Goal: Information Seeking & Learning: Learn about a topic

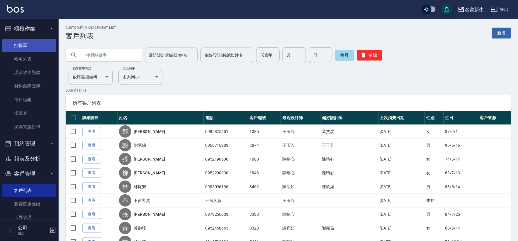
click at [30, 42] on link "打帳單" at bounding box center [29, 45] width 54 height 13
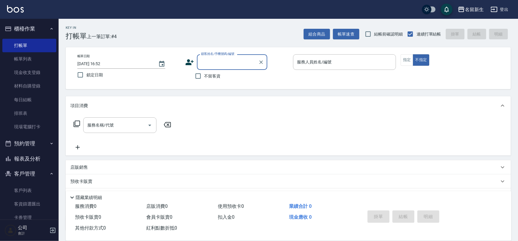
click at [194, 64] on icon at bounding box center [189, 62] width 9 height 9
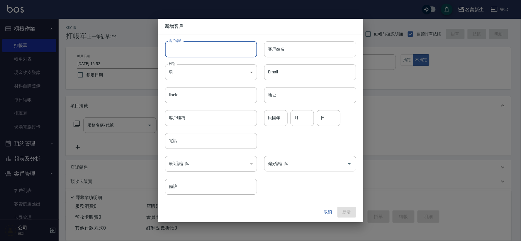
click at [192, 51] on input "客戶編號" at bounding box center [211, 49] width 92 height 16
type input "465"
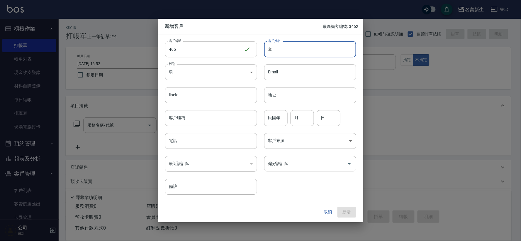
type input "聞"
type input "溫苡妮"
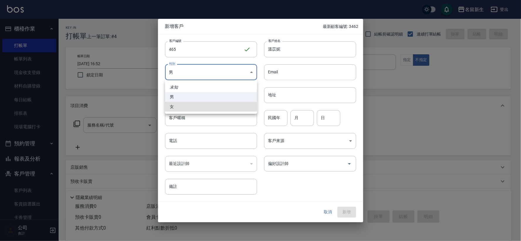
type input "FEMALE"
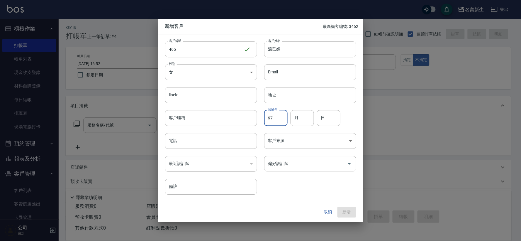
type input "97"
type input "09"
type input "14"
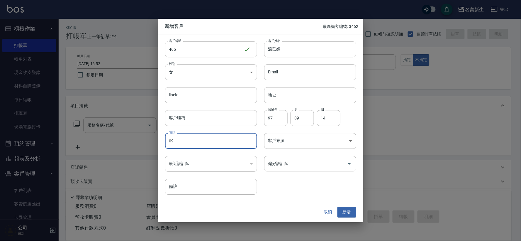
type input "0"
type input "0936990850"
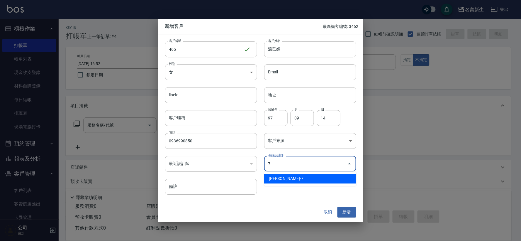
type input "陳晴心"
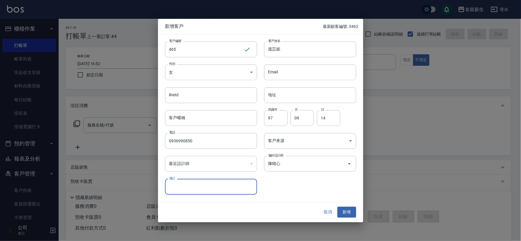
click at [337, 207] on button "新增" at bounding box center [346, 212] width 19 height 11
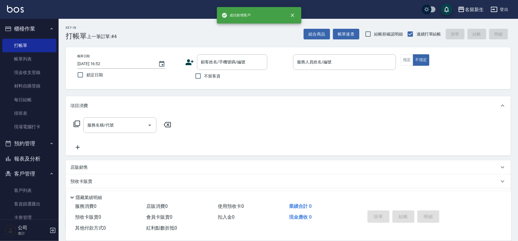
click at [188, 63] on icon at bounding box center [190, 62] width 8 height 6
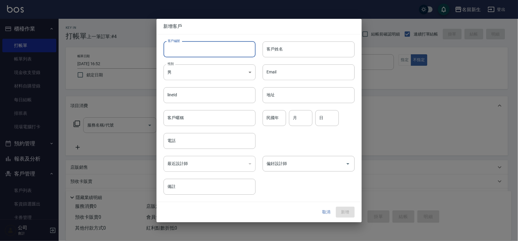
click at [191, 56] on input "客戶編號" at bounding box center [210, 49] width 92 height 16
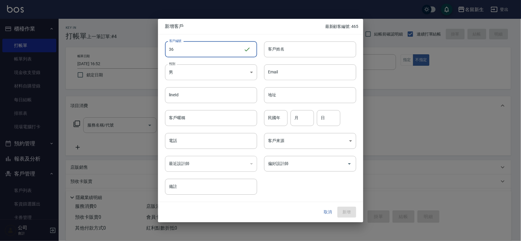
type input "3"
type input "3463"
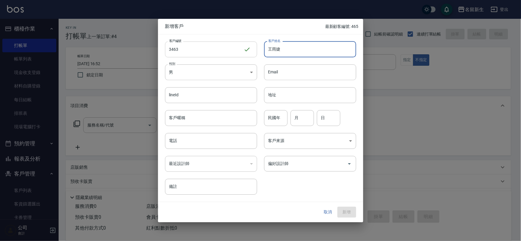
type input "王雨婕"
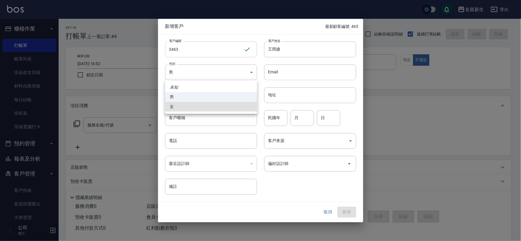
type input "FEMALE"
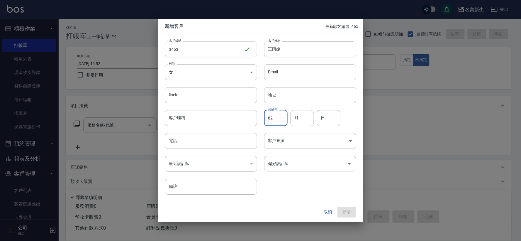
type input "82"
type input "08"
type input "02"
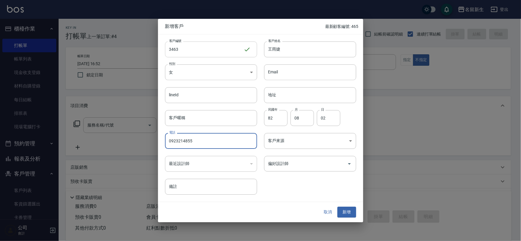
type input "0923214855"
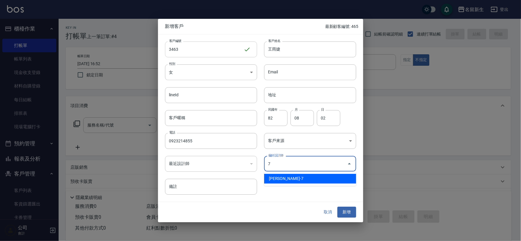
type input "陳晴心"
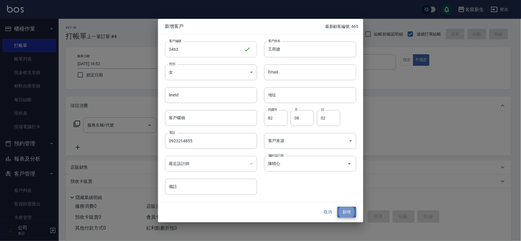
click at [337, 207] on button "新增" at bounding box center [346, 212] width 19 height 11
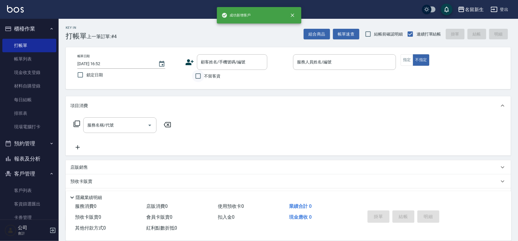
drag, startPoint x: 191, startPoint y: 56, endPoint x: 192, endPoint y: 73, distance: 17.3
click at [192, 66] on div "顧客姓名/手機號碼/編號 顧客姓名/手機號碼/編號" at bounding box center [236, 62] width 103 height 16
click at [189, 63] on icon at bounding box center [190, 62] width 8 height 6
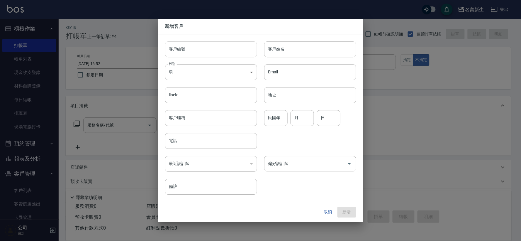
drag, startPoint x: 189, startPoint y: 63, endPoint x: 192, endPoint y: 51, distance: 12.4
click at [192, 51] on input "客戶編號" at bounding box center [211, 49] width 92 height 16
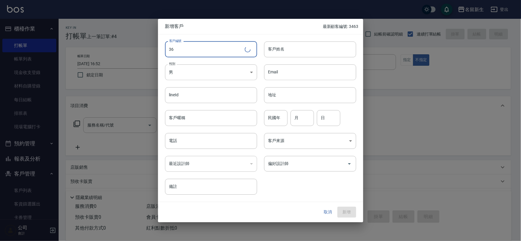
type input "3"
click at [326, 206] on div "取消 新增" at bounding box center [260, 212] width 205 height 20
click at [326, 207] on button "取消" at bounding box center [328, 212] width 19 height 11
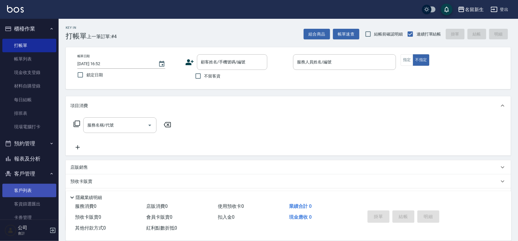
click at [32, 185] on link "客戶列表" at bounding box center [29, 190] width 54 height 13
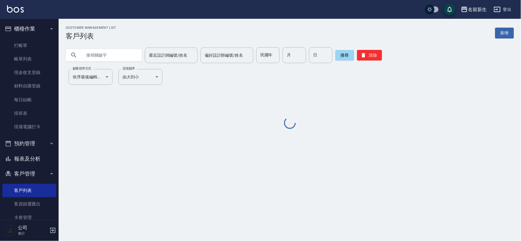
click at [109, 55] on input "text" at bounding box center [109, 55] width 55 height 16
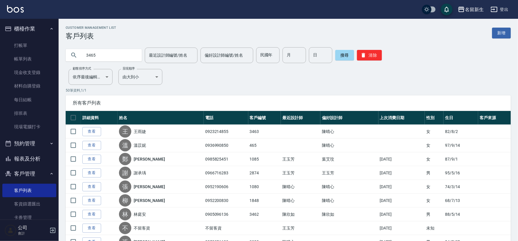
type input "3465"
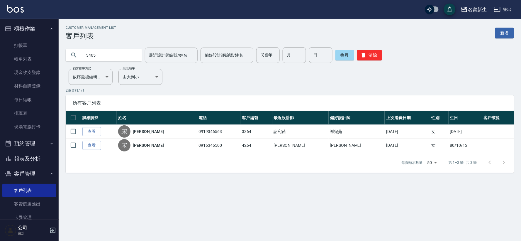
drag, startPoint x: 123, startPoint y: 54, endPoint x: 0, endPoint y: 60, distance: 122.7
click at [0, 60] on div "名留新生 登出 櫃檯作業 打帳單 帳單列表 現金收支登錄 材料自購登錄 每日結帳 排班表 現場電腦打卡 預約管理 預約管理 單日預約紀錄 單週預約紀錄 報表及…" at bounding box center [260, 120] width 521 height 241
type input "3645"
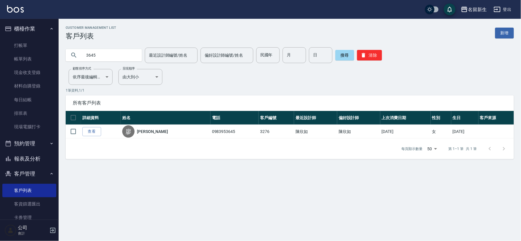
drag, startPoint x: 110, startPoint y: 49, endPoint x: 0, endPoint y: 59, distance: 110.1
click at [0, 72] on div "名留新生 登出 櫃檯作業 打帳單 帳單列表 現金收支登錄 材料自購登錄 每日結帳 排班表 現場電腦打卡 預約管理 預約管理 單日預約紀錄 單週預約紀錄 報表及…" at bounding box center [260, 120] width 521 height 241
type input "溫"
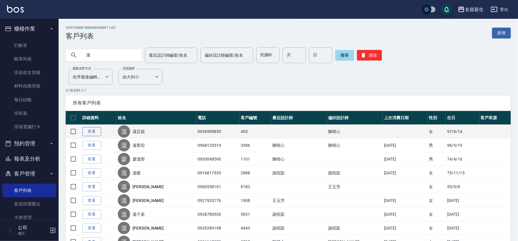
click at [90, 127] on link "查看" at bounding box center [91, 131] width 19 height 9
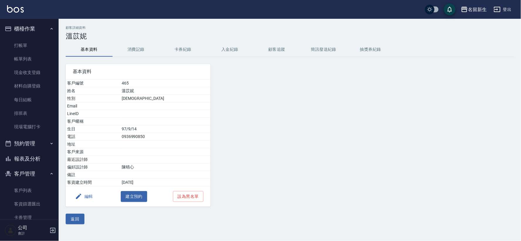
click at [91, 200] on button "編輯" at bounding box center [84, 196] width 23 height 11
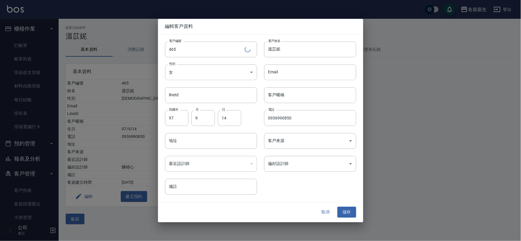
drag, startPoint x: 201, startPoint y: 47, endPoint x: 27, endPoint y: 62, distance: 175.1
click at [39, 71] on div "編輯客戶資料 客戶編號 465 ​ 客戶編號 客戶姓名 溫苡妮 客戶姓名 性別 女 FEMALE 性別 Email Email lineId lineId 客…" at bounding box center [260, 120] width 521 height 241
type input "3465"
click at [336, 216] on div "取消 儲存" at bounding box center [260, 212] width 205 height 20
click at [337, 213] on div "取消 儲存" at bounding box center [260, 212] width 205 height 20
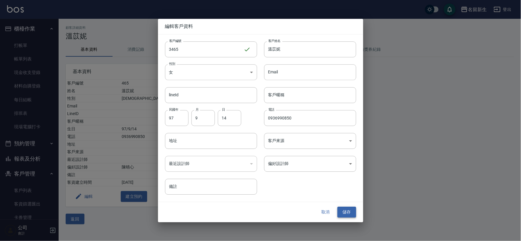
click at [346, 213] on button "儲存" at bounding box center [346, 212] width 19 height 11
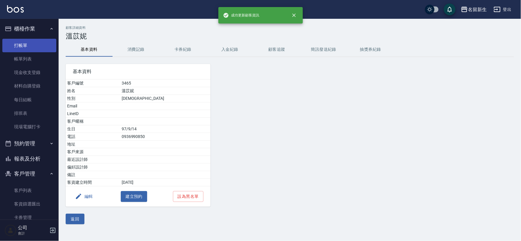
click at [30, 45] on link "打帳單" at bounding box center [29, 45] width 54 height 13
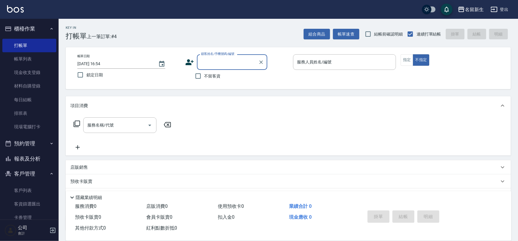
click at [187, 61] on icon at bounding box center [190, 62] width 8 height 6
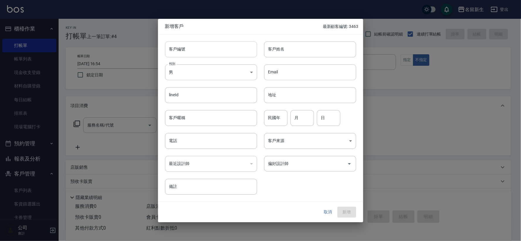
click at [198, 47] on input "客戶編號" at bounding box center [211, 49] width 92 height 16
type input "3"
type input "3464"
click at [276, 46] on input "姜?" at bounding box center [310, 49] width 92 height 16
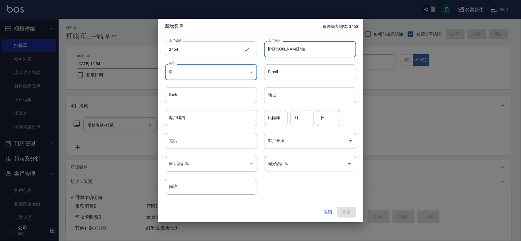
type input "[PERSON_NAME]?如"
click at [222, 71] on body "名留新生 登出 櫃檯作業 打帳單 帳單列表 現金收支登錄 材料自購登錄 每日結帳 排班表 現場電腦打卡 預約管理 預約管理 單日預約紀錄 單週預約紀錄 報表及…" at bounding box center [260, 143] width 521 height 286
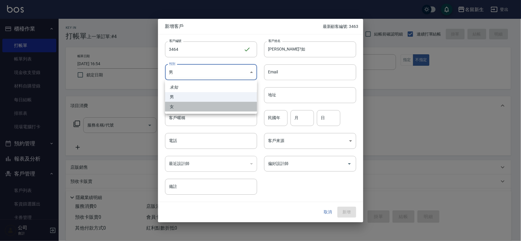
click at [206, 107] on li "女" at bounding box center [211, 107] width 92 height 10
type input "FEMALE"
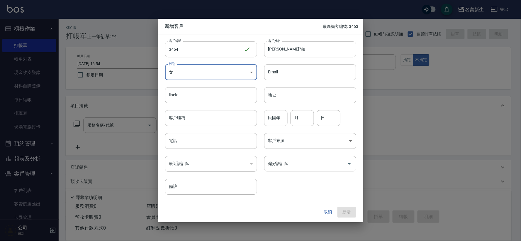
click at [282, 120] on input "民國年" at bounding box center [275, 118] width 23 height 16
type input "80"
type input "11"
type input "22"
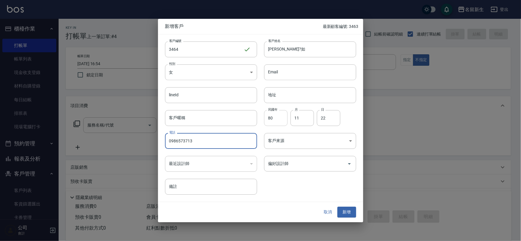
type input "0986573713"
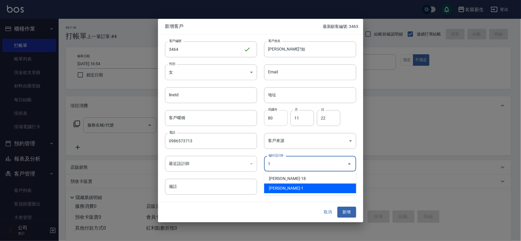
type input "王玉芳"
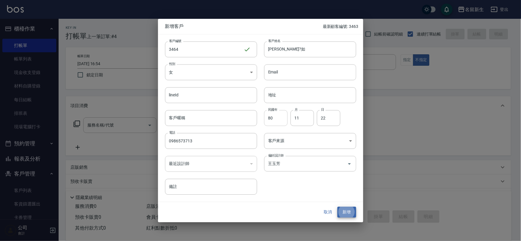
click at [337, 207] on button "新增" at bounding box center [346, 212] width 19 height 11
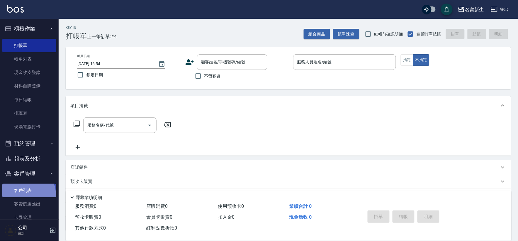
click at [23, 195] on link "客戶列表" at bounding box center [29, 190] width 54 height 13
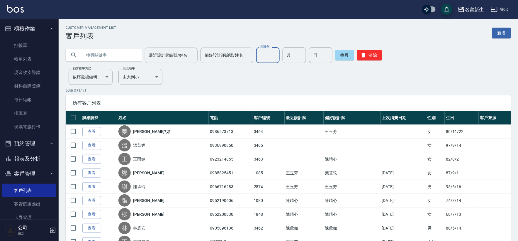
click at [256, 56] on input "民國年" at bounding box center [267, 55] width 23 height 16
type input "55"
type input "12"
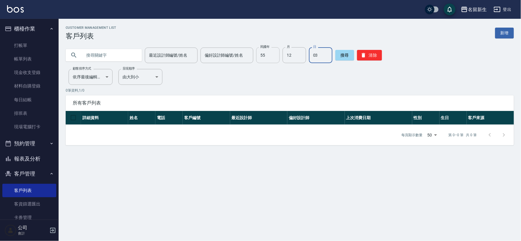
type input "0"
click at [363, 54] on icon "button" at bounding box center [364, 55] width 6 height 6
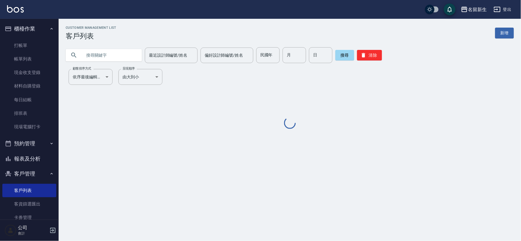
click at [125, 45] on div "最近設計師編號/姓名 最近設計師編號/姓名 偏好設計師編號/姓名 偏好設計師編號/姓名 民國年 民國年 月 月 日 日 搜尋 清除" at bounding box center [286, 51] width 455 height 23
click at [120, 52] on input "text" at bounding box center [109, 55] width 55 height 16
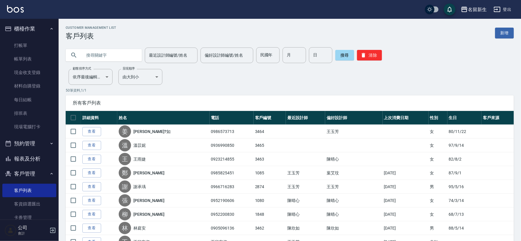
click at [120, 60] on input "text" at bounding box center [109, 55] width 55 height 16
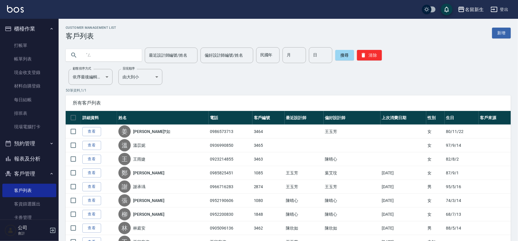
type input "ˊ"
type input "正"
type input "鄭淑"
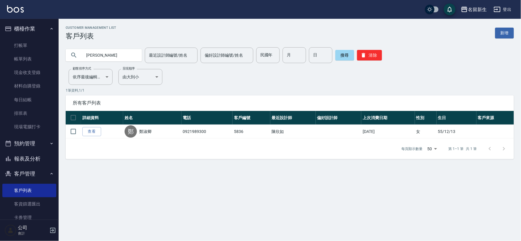
drag, startPoint x: 93, startPoint y: 130, endPoint x: 101, endPoint y: 131, distance: 7.6
click at [93, 130] on link "查看" at bounding box center [91, 131] width 19 height 9
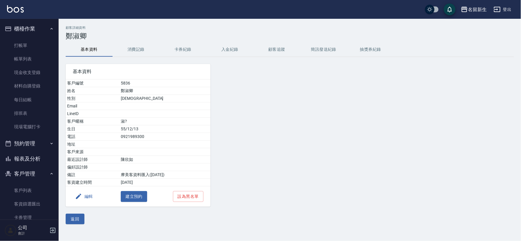
click at [46, 37] on ul "打帳單 帳單列表 現金收支登錄 材料自購登錄 每日結帳 排班表 現場電腦打卡" at bounding box center [29, 86] width 54 height 100
click at [45, 44] on link "打帳單" at bounding box center [29, 45] width 54 height 13
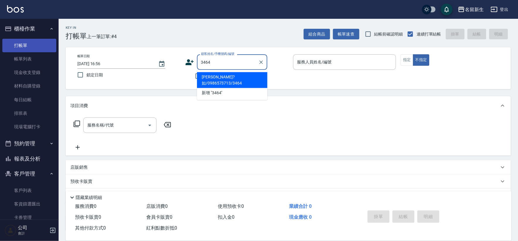
type input "姜?如/0986573713/3464"
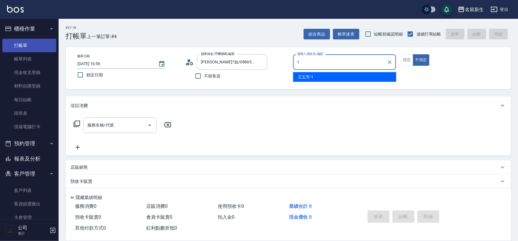
type input "1"
type button "false"
type input "王玉芳-1"
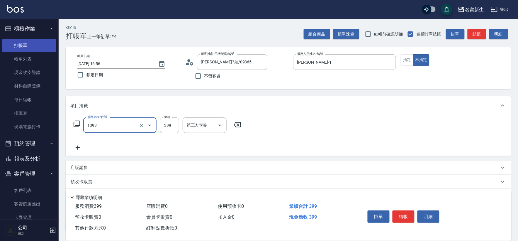
type input "健康洗髮(1399)"
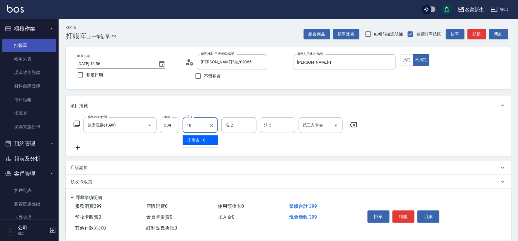
type input "宋彥鑫-18"
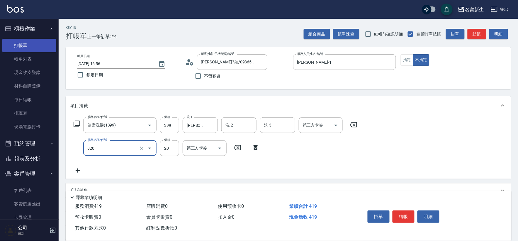
type input "潤絲(820)"
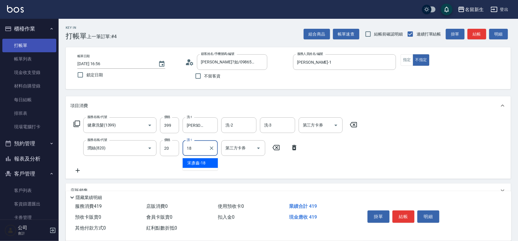
type input "宋彥鑫-18"
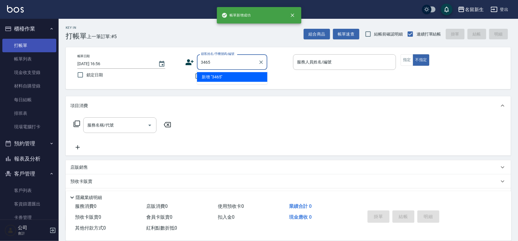
type input "3465"
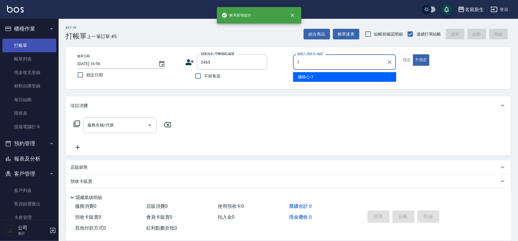
type input "陳晴心-7"
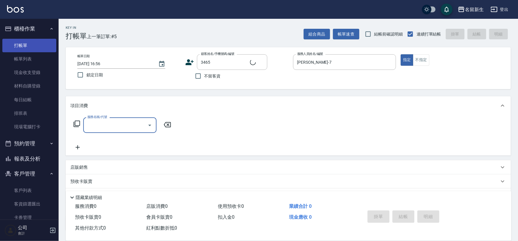
type input "4"
type input "溫苡妮/0936990850/3465"
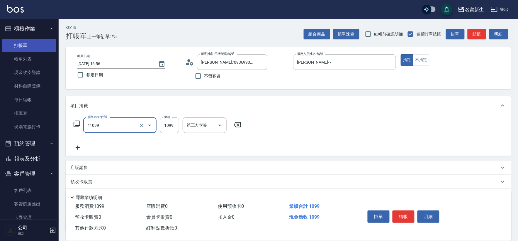
type input "公司活動/早鳥(41099)"
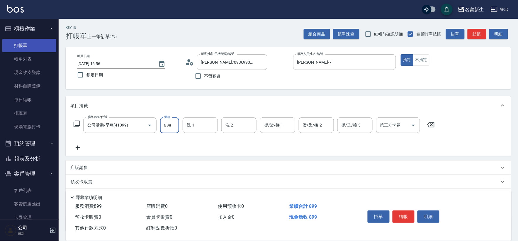
type input "899"
type input "宋彥鑫-18"
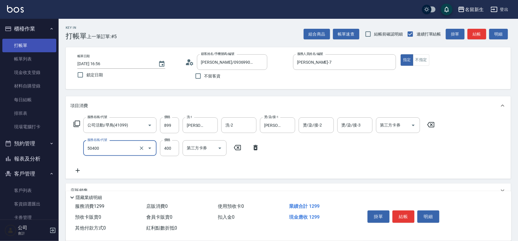
type input "原價1~400護髮(50400)"
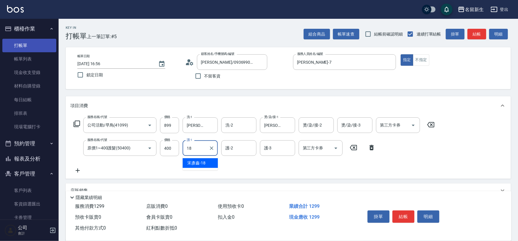
type input "宋彥鑫-18"
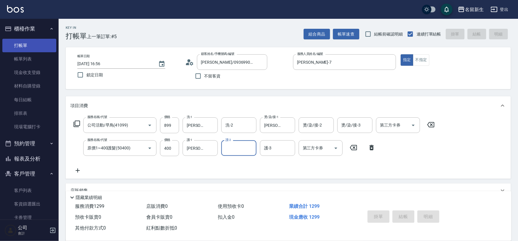
type input "2025/09/21 16:57"
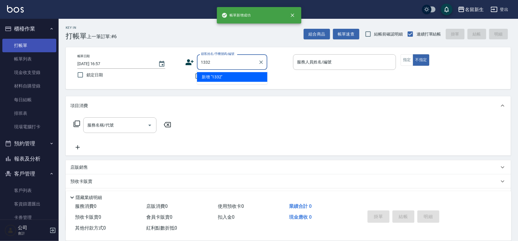
type input "1332"
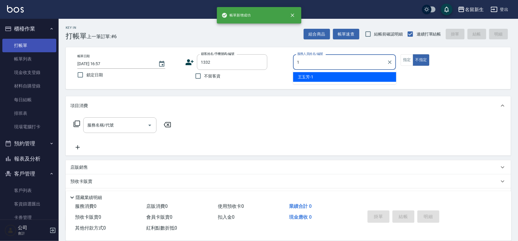
type input "王玉芳-1"
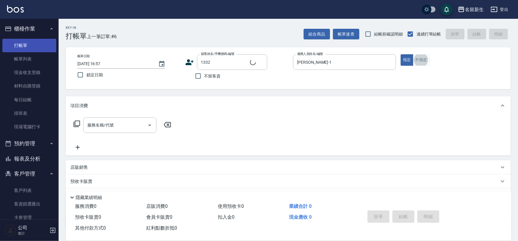
scroll to position [13, 0]
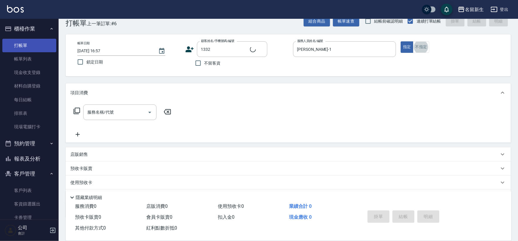
type input "詹雅琪/0988108102/1332"
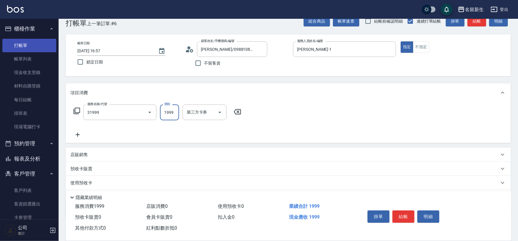
type input "1999以下燙髮(31999)"
type input "1500"
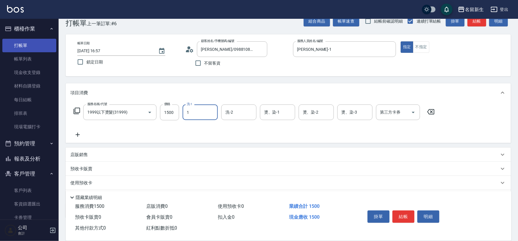
type input "王玉芳-1"
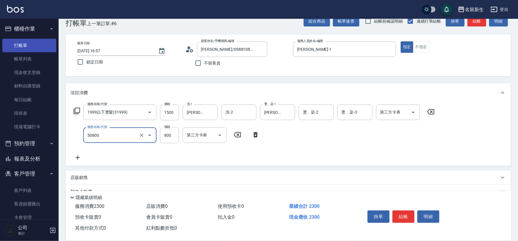
type input "原價401~800護髮(50800)"
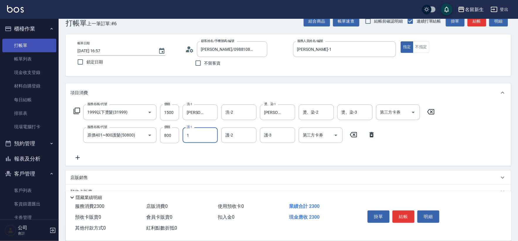
type input "王玉芳-1"
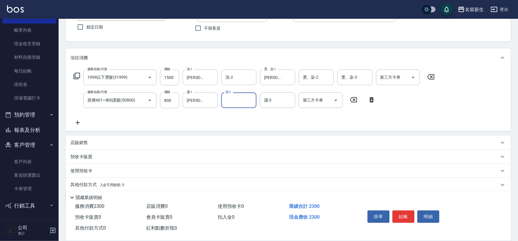
scroll to position [69, 0]
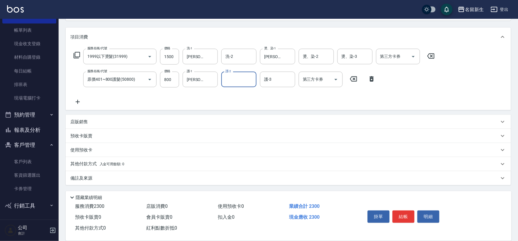
click at [118, 162] on span "入金可用餘額: 0" at bounding box center [112, 164] width 25 height 4
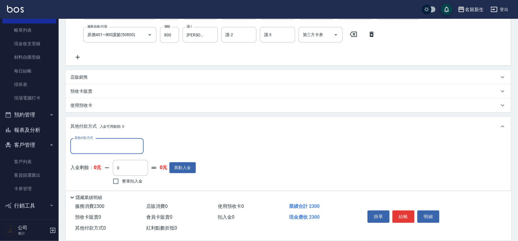
scroll to position [118, 0]
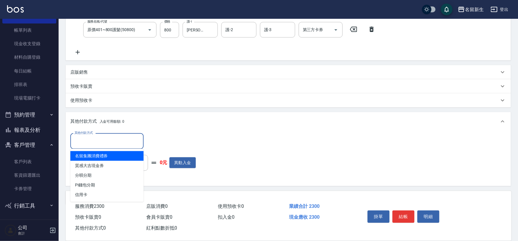
click at [118, 142] on input "其他付款方式" at bounding box center [107, 141] width 68 height 10
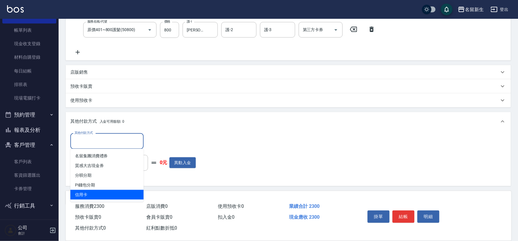
click at [96, 193] on span "信用卡" at bounding box center [106, 195] width 73 height 10
type input "信用卡"
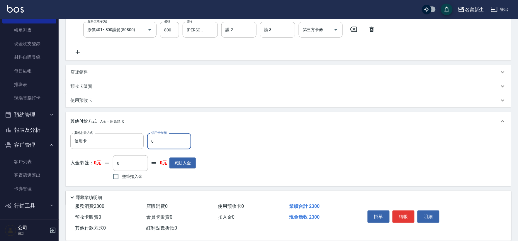
drag, startPoint x: 155, startPoint y: 150, endPoint x: 8, endPoint y: 145, distance: 147.8
click at [75, 144] on div "其他付款方式 信用卡 其他付款方式 信用卡金額 0 信用卡金額" at bounding box center [132, 141] width 125 height 16
type input "2300"
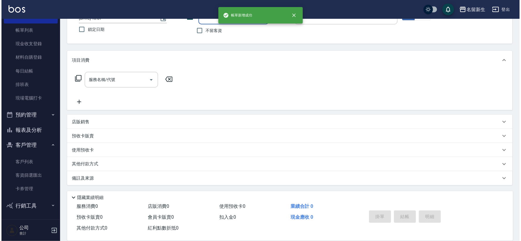
scroll to position [0, 0]
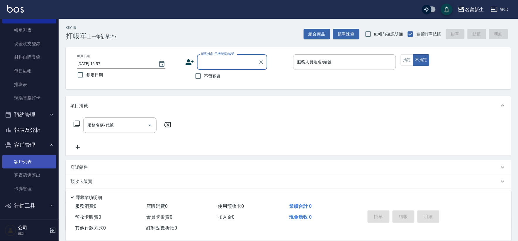
click at [40, 159] on link "客戶列表" at bounding box center [29, 161] width 54 height 13
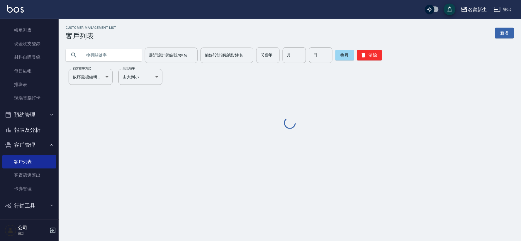
click at [267, 62] on input "民國年" at bounding box center [267, 55] width 23 height 16
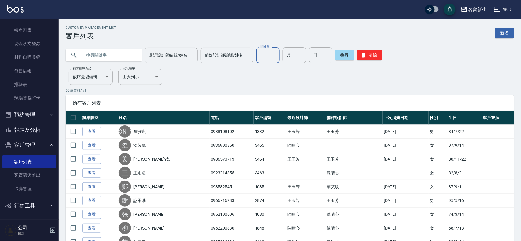
click at [271, 55] on input "民國年" at bounding box center [267, 55] width 23 height 16
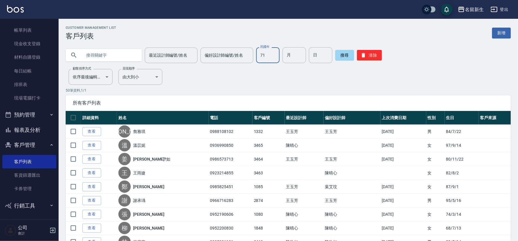
type input "71"
type input "05"
type input "23"
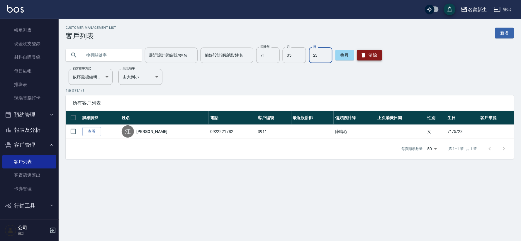
drag, startPoint x: 363, startPoint y: 51, endPoint x: 358, endPoint y: 53, distance: 5.1
click at [363, 51] on button "清除" at bounding box center [369, 55] width 25 height 11
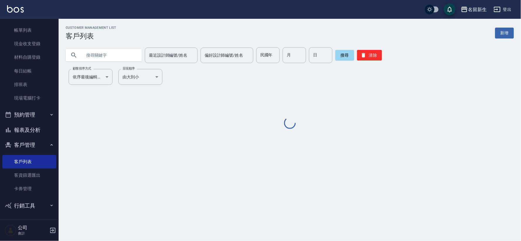
click at [122, 61] on input "text" at bounding box center [109, 55] width 55 height 16
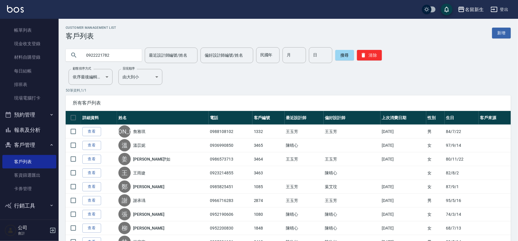
type input "0922221782"
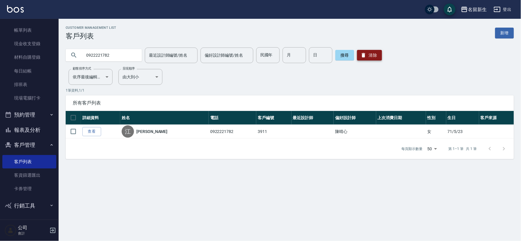
click at [370, 54] on button "清除" at bounding box center [369, 55] width 25 height 11
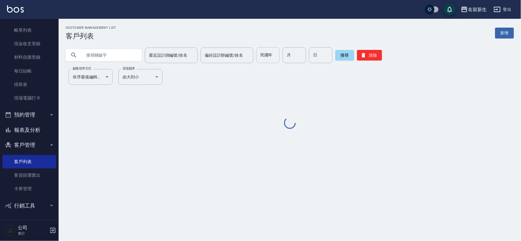
click at [263, 61] on input "民國年" at bounding box center [267, 55] width 23 height 16
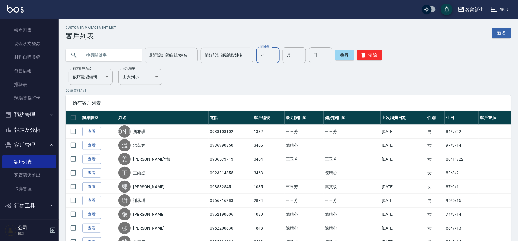
type input "71"
type input "05"
type input "23"
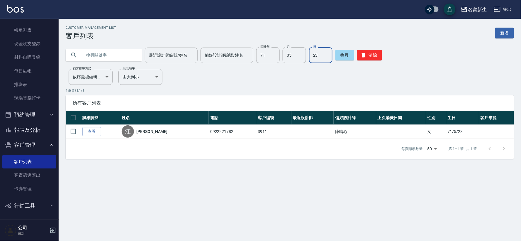
drag, startPoint x: 87, startPoint y: 130, endPoint x: 97, endPoint y: 135, distance: 11.3
click at [87, 130] on link "查看" at bounding box center [91, 131] width 19 height 9
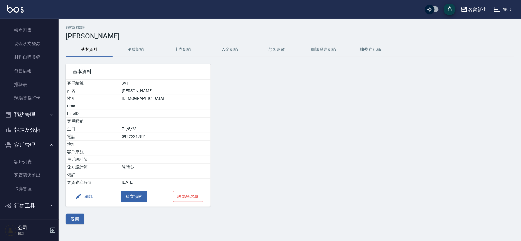
click at [102, 199] on div "編輯 建立預約 設為黑名單" at bounding box center [138, 196] width 145 height 20
click at [93, 198] on button "編輯" at bounding box center [84, 196] width 23 height 11
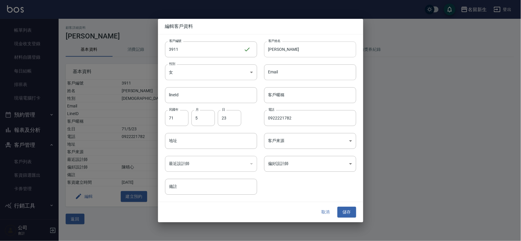
click at [302, 43] on input "江惠彩" at bounding box center [310, 49] width 92 height 16
type input "[PERSON_NAME]"
click at [356, 209] on button "儲存" at bounding box center [346, 212] width 19 height 11
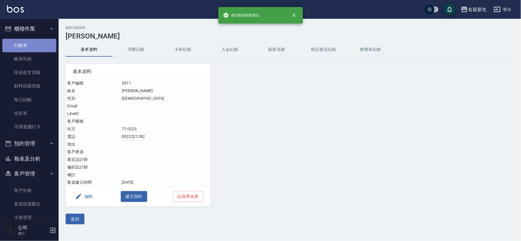
click at [29, 45] on link "打帳單" at bounding box center [29, 45] width 54 height 13
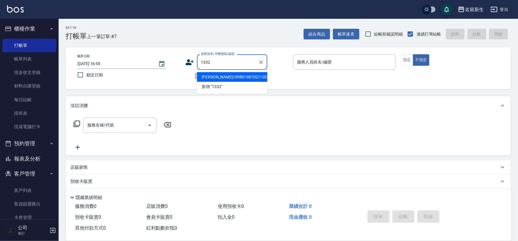
type input "詹雅琪/0988108102/1332"
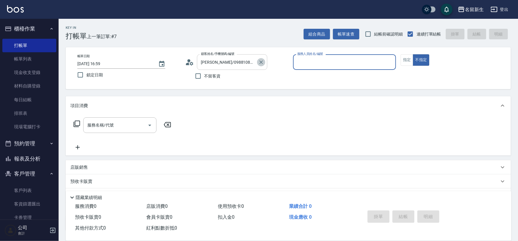
click at [257, 60] on button "Clear" at bounding box center [261, 62] width 8 height 8
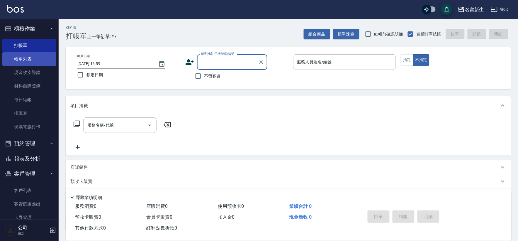
click at [39, 59] on link "帳單列表" at bounding box center [29, 58] width 54 height 13
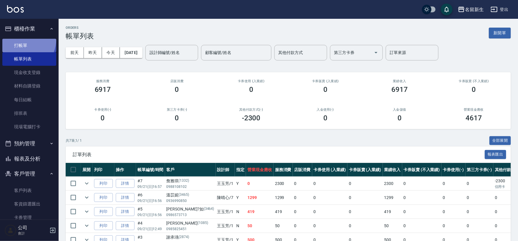
click at [21, 39] on link "打帳單" at bounding box center [29, 45] width 54 height 13
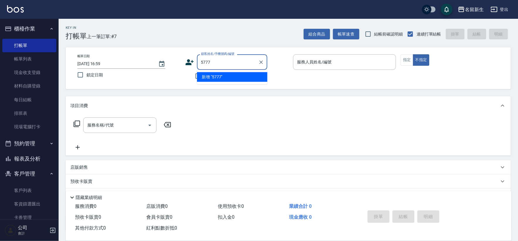
type input "5777"
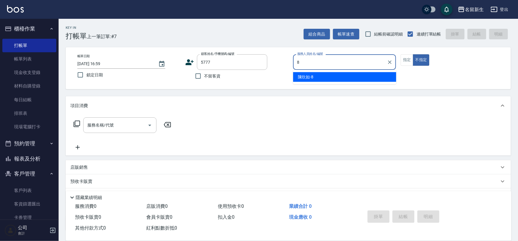
type input "8"
type button "false"
type input "[PERSON_NAME]-8"
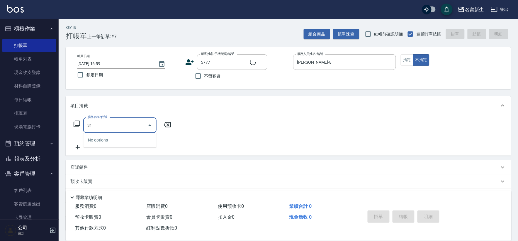
type input "319"
type input "蕭淑方/0937116225/5777"
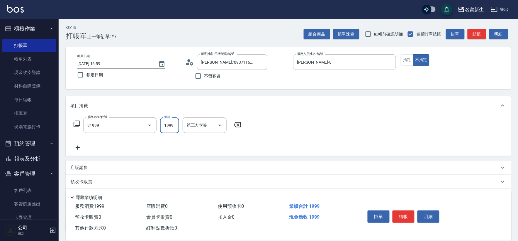
type input "1999以下燙髮(31999)"
type input "1500"
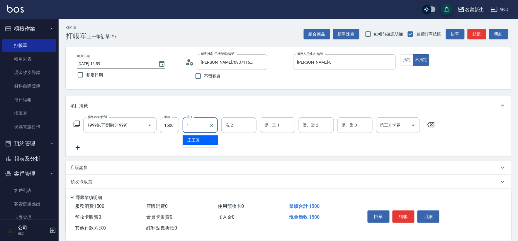
type input "王玉芳-1"
click at [211, 123] on icon "Clear" at bounding box center [212, 125] width 6 height 6
type input "[PERSON_NAME]-8"
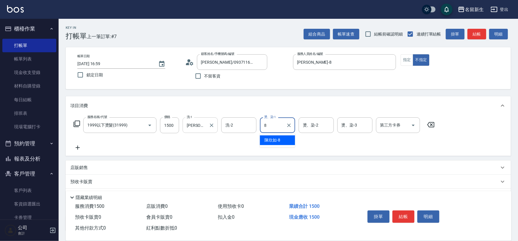
type input "[PERSON_NAME]-8"
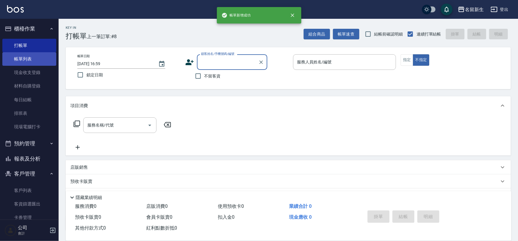
click at [12, 59] on link "帳單列表" at bounding box center [29, 58] width 54 height 13
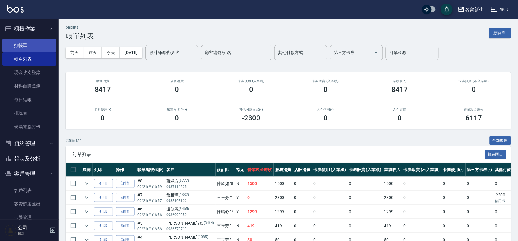
click at [12, 40] on link "打帳單" at bounding box center [29, 45] width 54 height 13
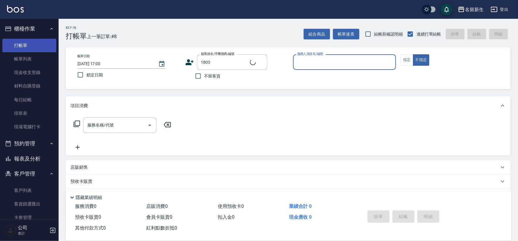
type input "黃怡倩/0931555390/1803"
type input "6"
type button "false"
type input "謝宛茹-6"
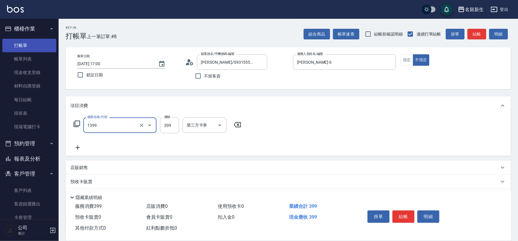
type input "健康洗髮(1399)"
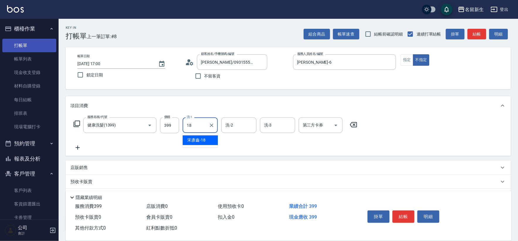
type input "宋彥鑫-18"
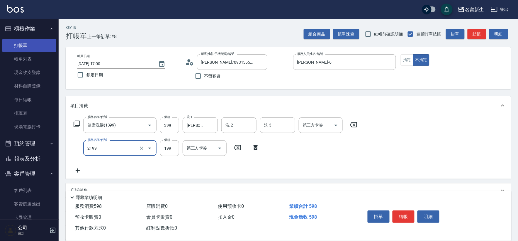
type input "不指定剪髮活動(2199)"
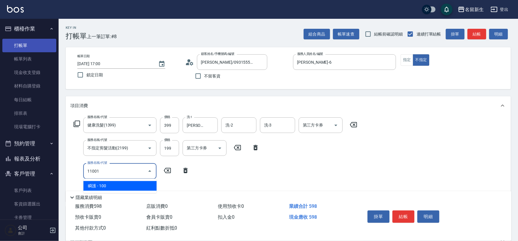
type input "瞬護(11001)"
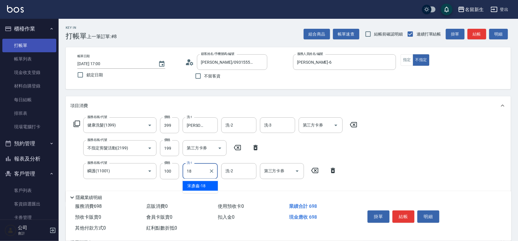
type input "宋彥鑫-18"
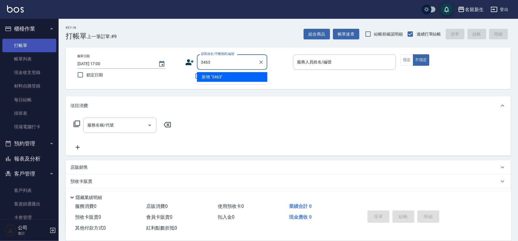
type input "3463"
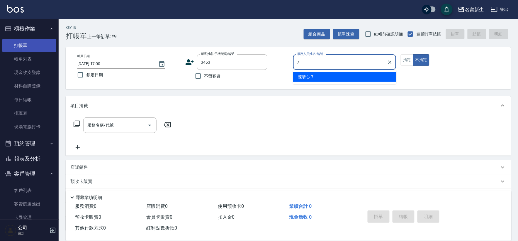
type input "陳晴心-7"
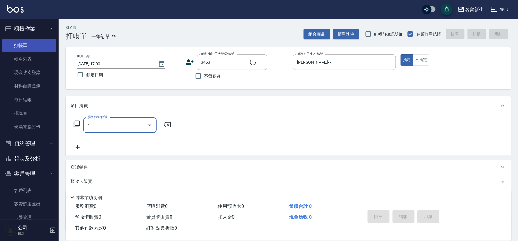
type input "41"
type input "王雨婕/0923214855/3463"
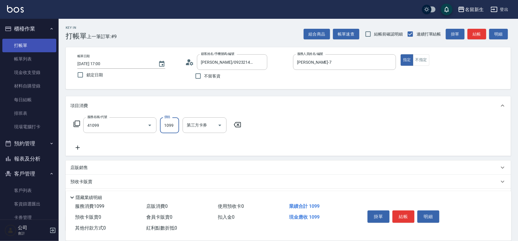
type input "公司活動/早鳥(41099)"
type input "899"
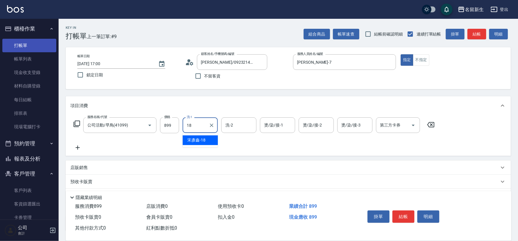
type input "宋彥鑫-18"
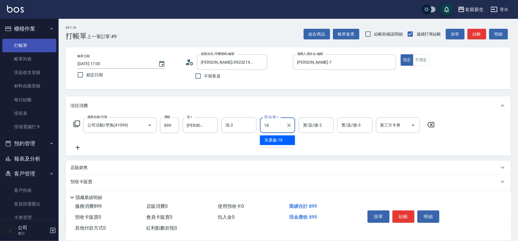
type input "宋彥鑫-18"
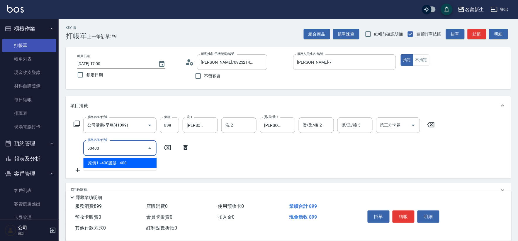
type input "原價1~400護髮(50400)"
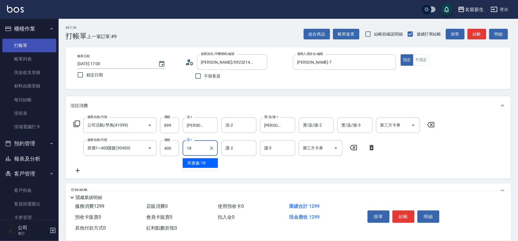
type input "宋彥鑫-18"
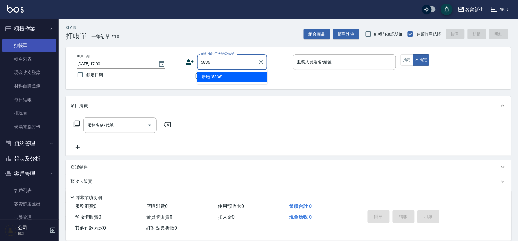
type input "5836"
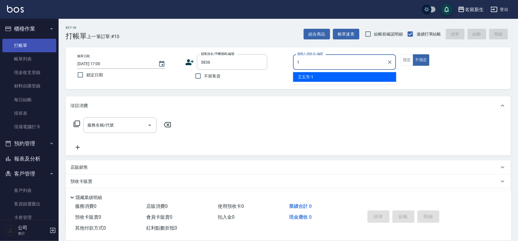
type input "王玉芳-1"
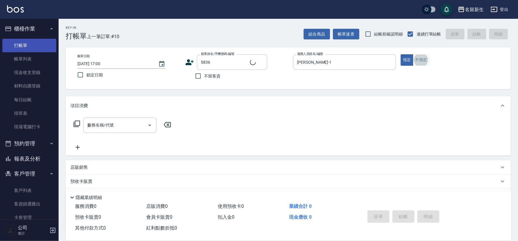
type input "25"
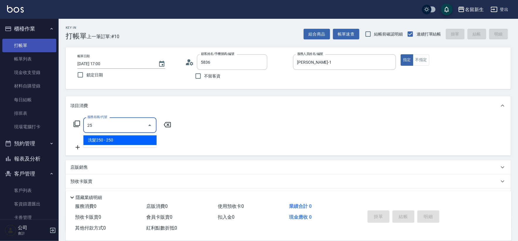
type input "鄭淑卿/0921989300/5836"
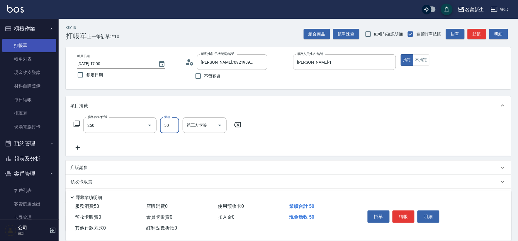
type input "剪瀏海(250)"
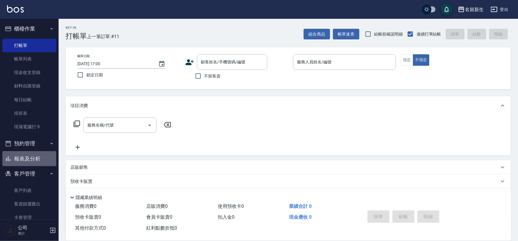
click at [30, 156] on button "報表及分析" at bounding box center [29, 158] width 54 height 15
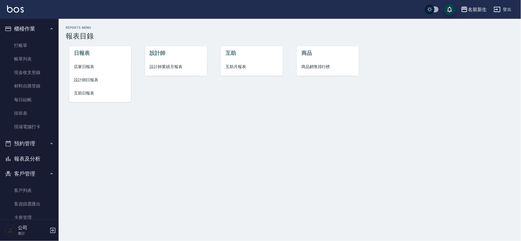
click at [172, 66] on span "設計師業績月報表" at bounding box center [176, 67] width 52 height 6
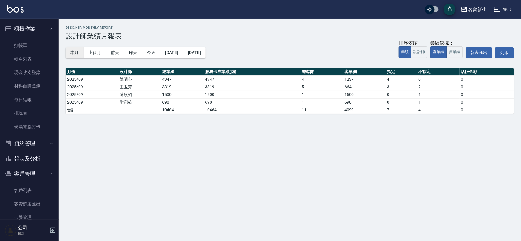
click at [72, 55] on button "本月" at bounding box center [75, 52] width 18 height 11
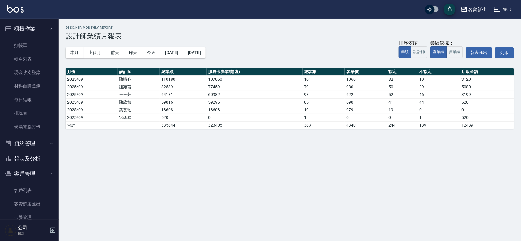
click at [40, 154] on button "報表及分析" at bounding box center [29, 158] width 54 height 15
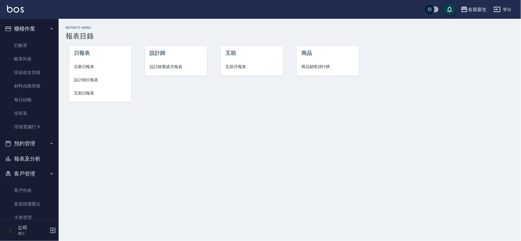
click at [85, 81] on span "設計師日報表" at bounding box center [100, 80] width 52 height 6
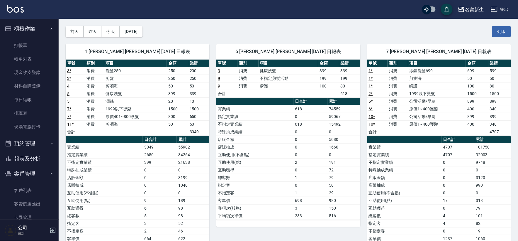
scroll to position [33, 0]
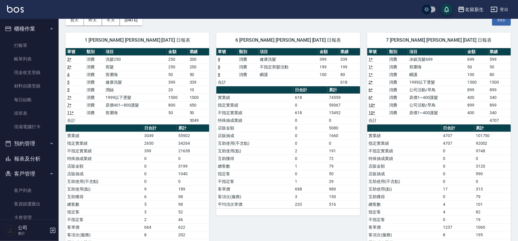
click at [31, 162] on button "報表及分析" at bounding box center [29, 158] width 54 height 15
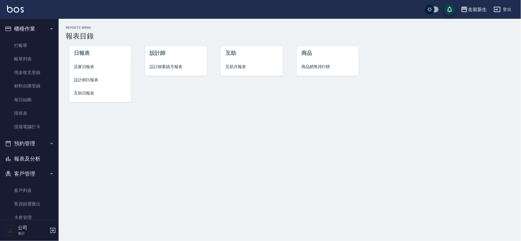
click at [244, 66] on span "互助月報表" at bounding box center [251, 67] width 52 height 6
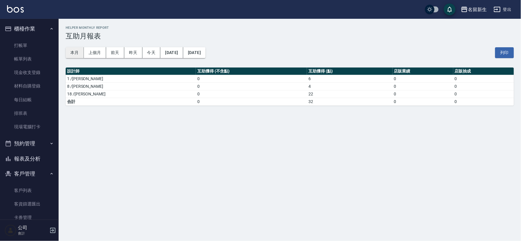
click at [71, 56] on button "本月" at bounding box center [75, 52] width 18 height 11
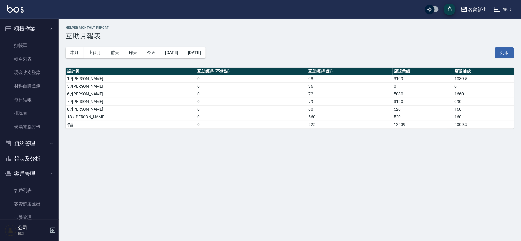
drag, startPoint x: 21, startPoint y: 158, endPoint x: 58, endPoint y: 128, distance: 47.3
click at [22, 158] on button "報表及分析" at bounding box center [29, 158] width 54 height 15
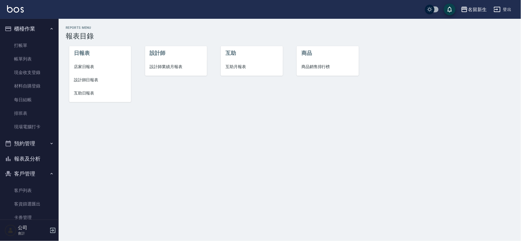
click at [86, 67] on span "店家日報表" at bounding box center [100, 67] width 52 height 6
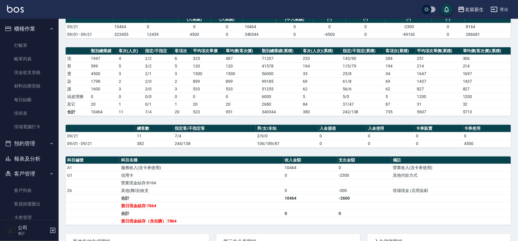
scroll to position [117, 0]
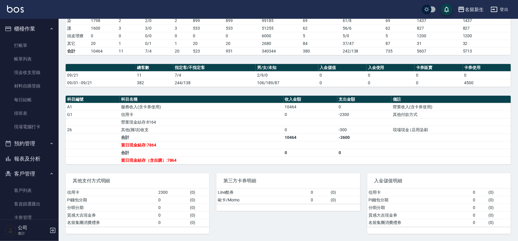
click at [27, 160] on button "報表及分析" at bounding box center [29, 158] width 54 height 15
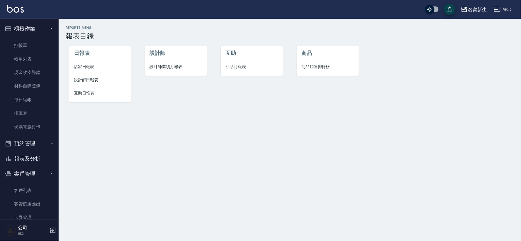
click at [16, 156] on button "報表及分析" at bounding box center [29, 158] width 54 height 15
click at [20, 185] on link "客戶列表" at bounding box center [29, 190] width 54 height 13
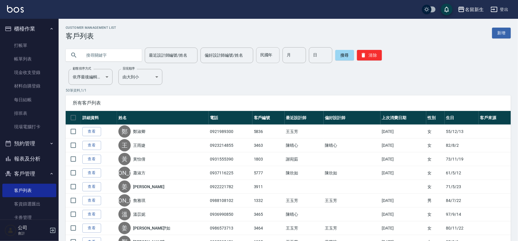
click at [268, 53] on input "民國年" at bounding box center [267, 55] width 23 height 16
type input "96"
type input "10"
type input "04"
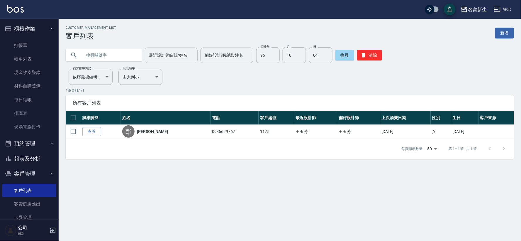
drag, startPoint x: 402, startPoint y: 220, endPoint x: 391, endPoint y: 223, distance: 11.0
click at [393, 223] on div "Customer Management List 客戶列表 新增 最近設計師編號/姓名 最近設計師編號/姓名 偏好設計師編號/姓名 偏好設計師編號/姓名 民國…" at bounding box center [260, 120] width 521 height 241
click at [371, 55] on button "清除" at bounding box center [369, 55] width 25 height 11
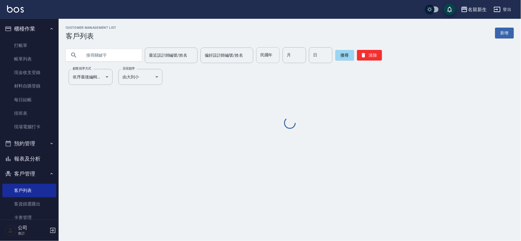
click at [262, 57] on input "民國年" at bounding box center [267, 55] width 23 height 16
type input "68"
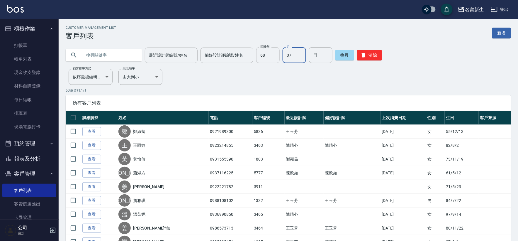
type input "07"
type input "03"
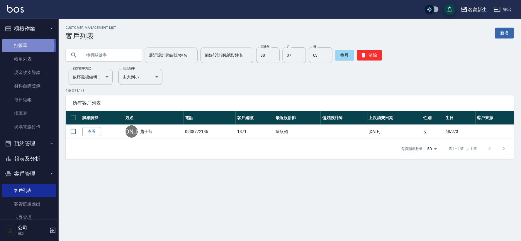
click at [21, 46] on link "打帳單" at bounding box center [29, 45] width 54 height 13
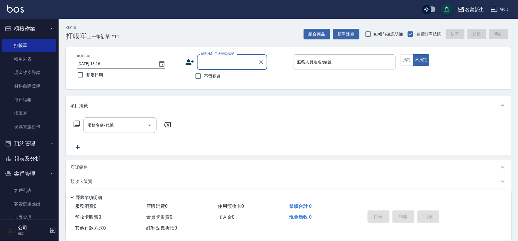
drag, startPoint x: 233, startPoint y: 53, endPoint x: 233, endPoint y: 49, distance: 4.1
click at [233, 49] on div "帳單日期 2025/09/21 18:16 鎖定日期 顧客姓名/手機號碼/編號 顧客姓名/手機號碼/編號 不留客資 服務人員姓名/編號 服務人員姓名/編號 指…" at bounding box center [288, 68] width 445 height 42
click at [15, 56] on link "帳單列表" at bounding box center [29, 58] width 54 height 13
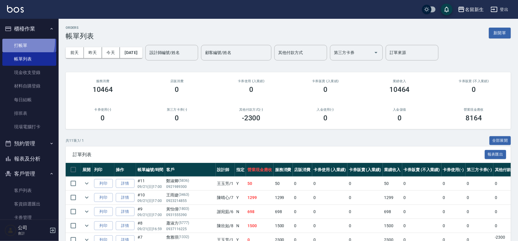
click at [16, 41] on link "打帳單" at bounding box center [29, 45] width 54 height 13
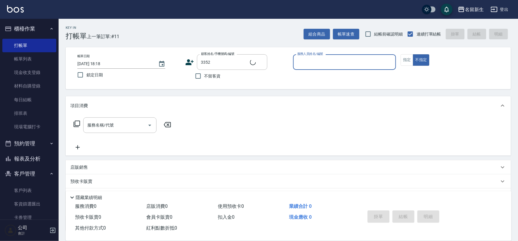
type input "李冠宥/0910115060/3352"
click at [413, 54] on button "不指定" at bounding box center [421, 59] width 16 height 11
type button "false"
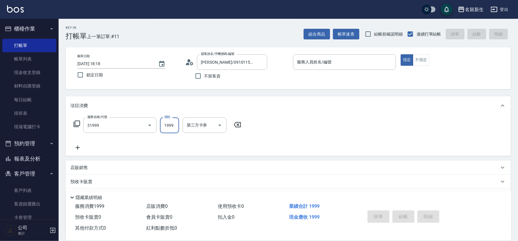
type input "1999以下燙髮(31999)"
type input "1500"
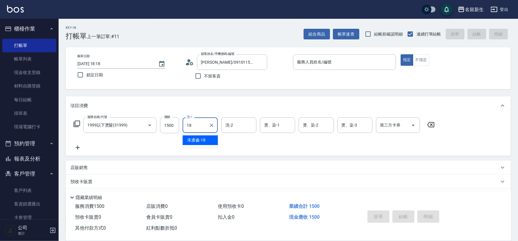
type input "宋彥鑫-18"
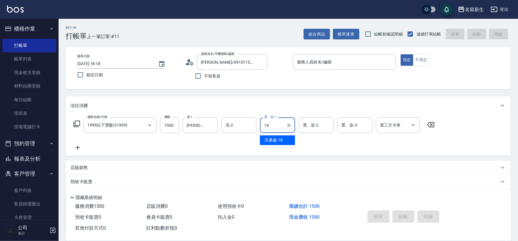
type input "宋彥鑫-18"
type input "1075"
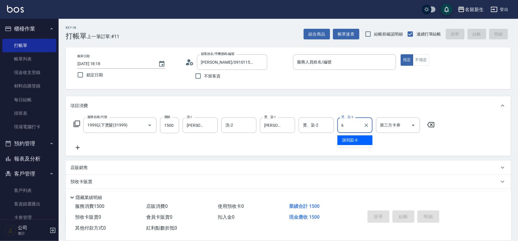
type input "謝宛茹-6"
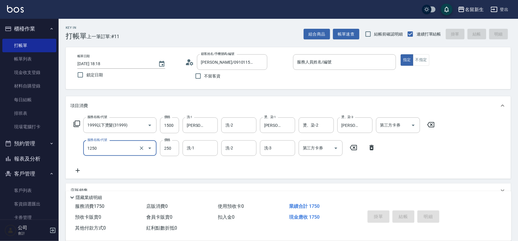
type input "洗髮250(1250)"
click at [372, 153] on div "服務名稱/代號 洗髮250(1250) 服務名稱/代號 價格 250 價格 洗-1 洗-1 洗-2 洗-2 洗-3 洗-3 第三方卡券 第三方卡券" at bounding box center [224, 148] width 309 height 16
click at [374, 147] on icon at bounding box center [371, 147] width 15 height 7
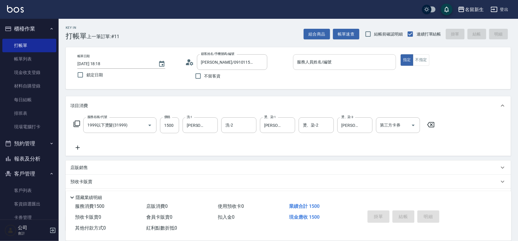
click at [351, 54] on div "服務人員姓名/編號" at bounding box center [344, 62] width 103 height 16
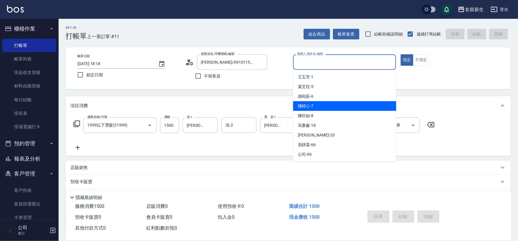
click at [332, 109] on div "陳晴心 -7" at bounding box center [344, 106] width 103 height 10
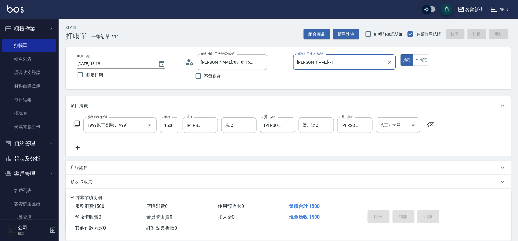
type input "陳晴心-71"
type input "2025/09/21 18:19"
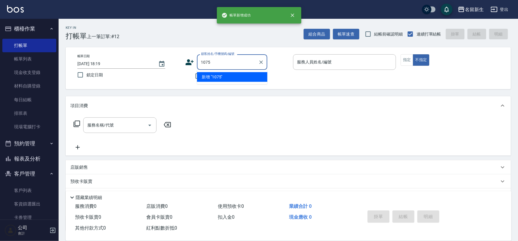
type input "1075"
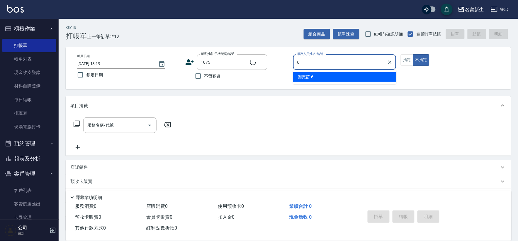
type input "6"
type input "鍾紫琦/0915060116/1075"
type input "謝宛茹-6"
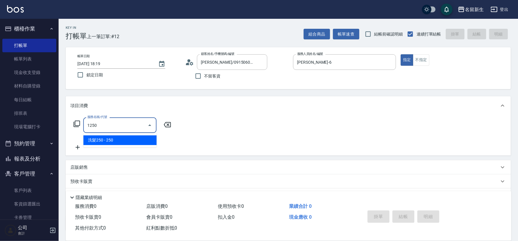
type input "洗髮250(1250)"
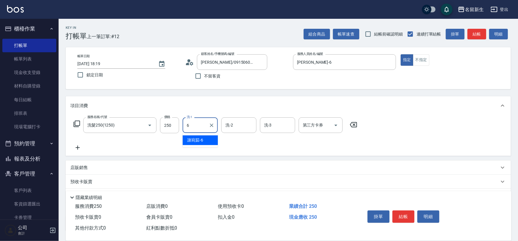
type input "謝宛茹-6"
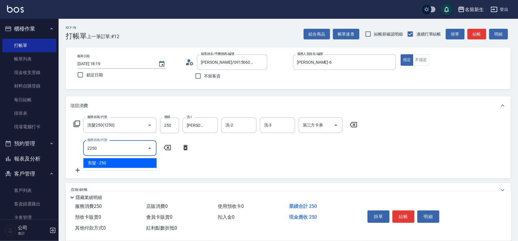
type input "剪髮(2250)"
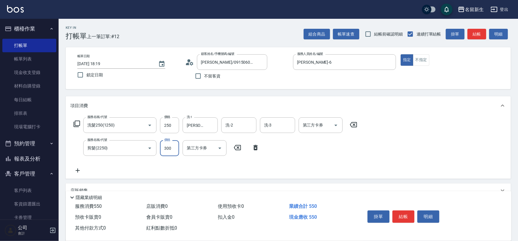
type input "300"
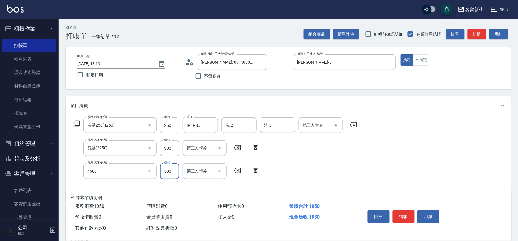
type input "補染(4500)"
type input "750"
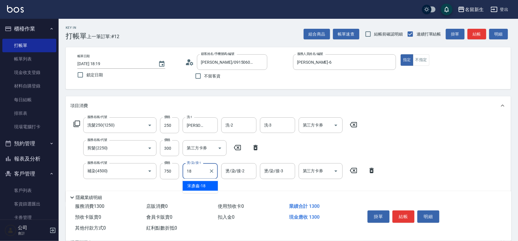
type input "宋彥鑫-18"
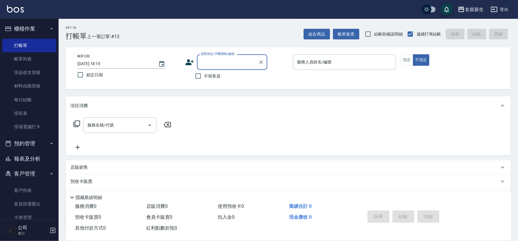
click at [212, 77] on span "不留客資" at bounding box center [212, 76] width 16 height 6
click at [204, 77] on input "不留客資" at bounding box center [198, 76] width 12 height 12
checkbox input "true"
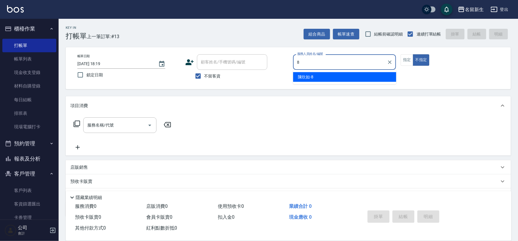
type input "[PERSON_NAME]-8"
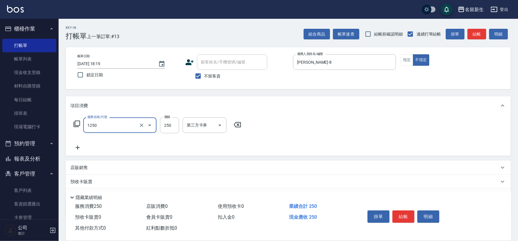
type input "洗髮250(1250)"
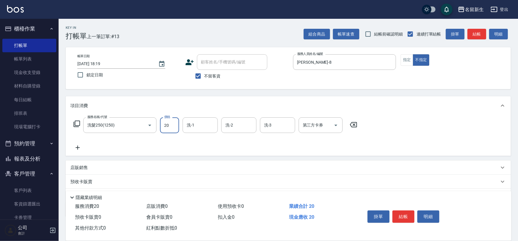
type input "250"
type input "[PERSON_NAME]-8"
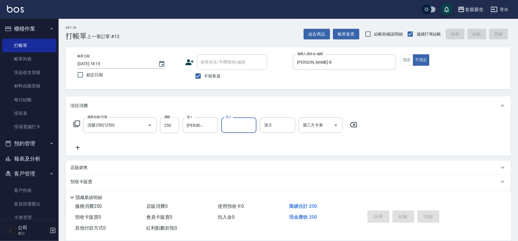
type input "2025/09/21 18:20"
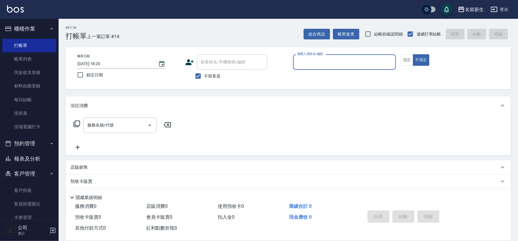
click at [193, 62] on icon at bounding box center [189, 62] width 9 height 9
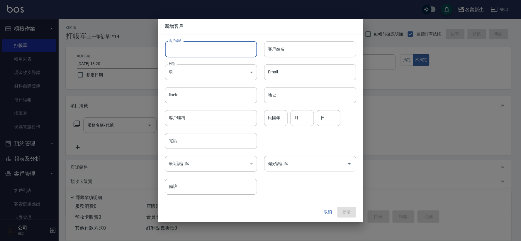
click at [199, 52] on input "客戶編號" at bounding box center [211, 49] width 92 height 16
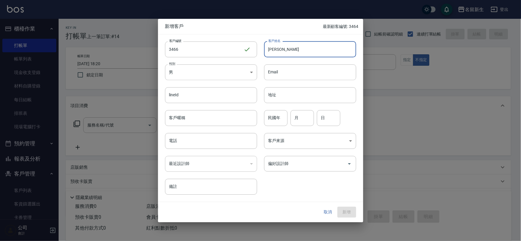
click at [262, 119] on div "民國年 民國年 月 月 日 日" at bounding box center [306, 114] width 99 height 23
click at [277, 117] on input "民國年" at bounding box center [275, 118] width 23 height 16
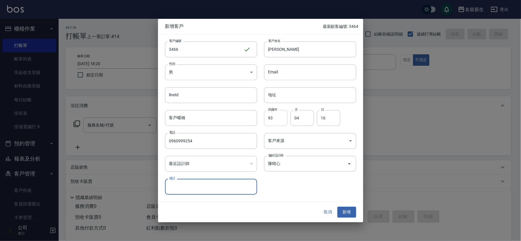
click at [337, 207] on button "新增" at bounding box center [346, 212] width 19 height 11
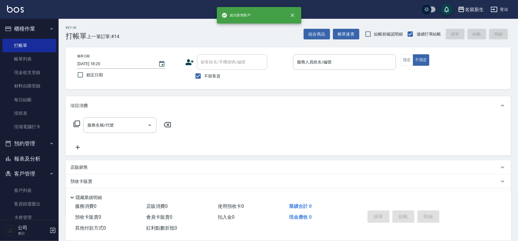
click at [214, 74] on span "不留客資" at bounding box center [212, 76] width 16 height 6
click at [204, 74] on input "不留客資" at bounding box center [198, 76] width 12 height 12
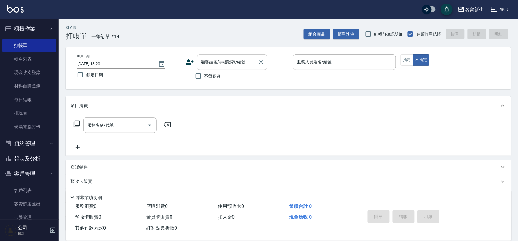
click at [216, 65] on input "顧客姓名/手機號碼/編號" at bounding box center [228, 62] width 56 height 10
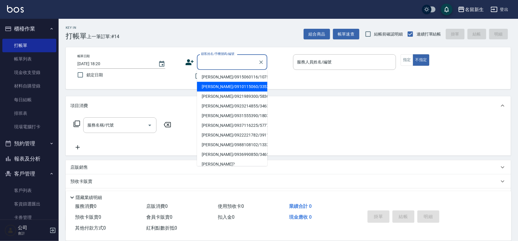
click at [189, 86] on div "帳單日期 2025/09/21 18:20 鎖定日期 顧客姓名/手機號碼/編號 顧客姓名/手機號碼/編號 不留客資 服務人員姓名/編號 服務人員姓名/編號 指…" at bounding box center [288, 68] width 445 height 42
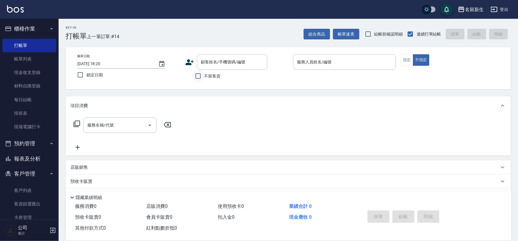
click at [197, 76] on input "不留客資" at bounding box center [198, 76] width 12 height 12
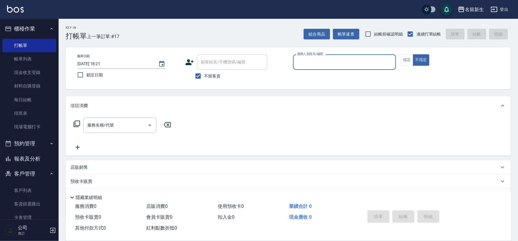
drag, startPoint x: 25, startPoint y: 154, endPoint x: 94, endPoint y: 136, distance: 72.2
click at [25, 154] on button "報表及分析" at bounding box center [29, 158] width 54 height 15
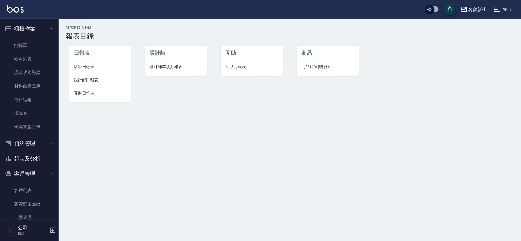
click at [173, 67] on span "設計師業績月報表" at bounding box center [176, 67] width 52 height 6
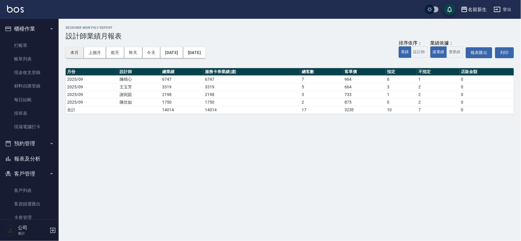
click at [77, 49] on button "本月" at bounding box center [75, 52] width 18 height 11
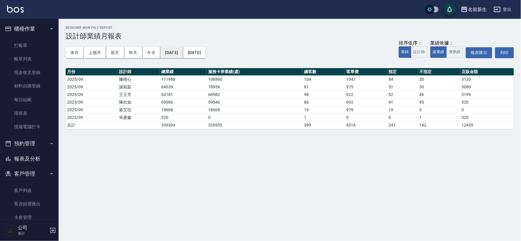
click at [182, 49] on button "[DATE]" at bounding box center [171, 52] width 23 height 11
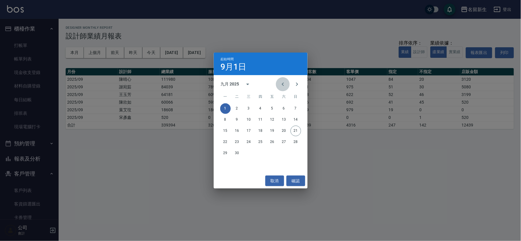
click at [285, 85] on icon "Previous month" at bounding box center [282, 84] width 7 height 7
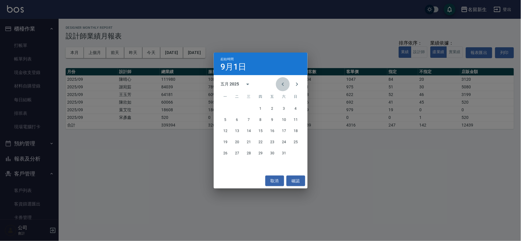
click at [285, 85] on icon "Previous month" at bounding box center [282, 84] width 7 height 7
click at [244, 106] on button "1" at bounding box center [249, 108] width 11 height 11
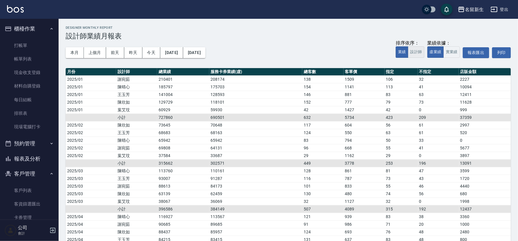
click at [421, 56] on button "設計師" at bounding box center [416, 51] width 16 height 11
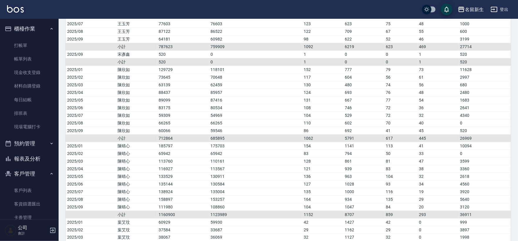
scroll to position [52, 0]
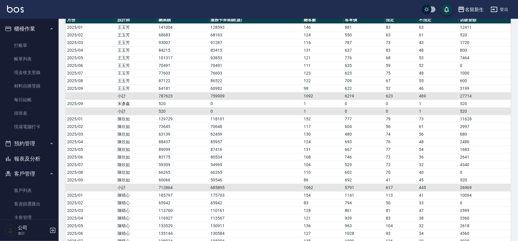
click at [505, 8] on button "登出" at bounding box center [499, 9] width 23 height 11
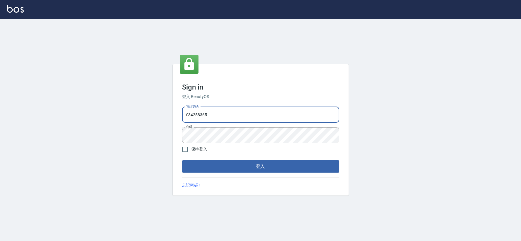
click at [213, 112] on input "034258365" at bounding box center [260, 115] width 157 height 16
type input "032806709"
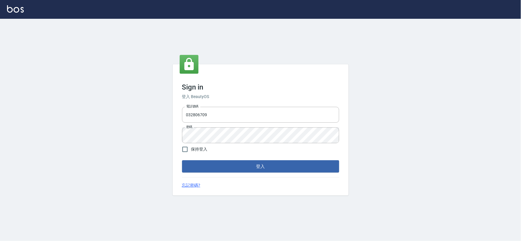
click at [286, 158] on form "電話號碼 032806709 電話號碼 密碼 密碼 保持登入 登入" at bounding box center [260, 138] width 157 height 68
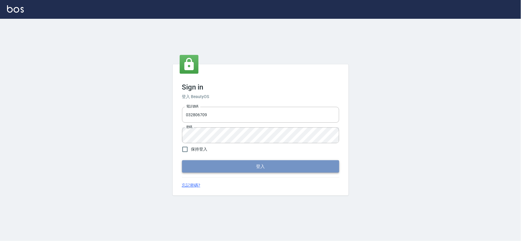
click at [284, 160] on button "登入" at bounding box center [260, 166] width 157 height 12
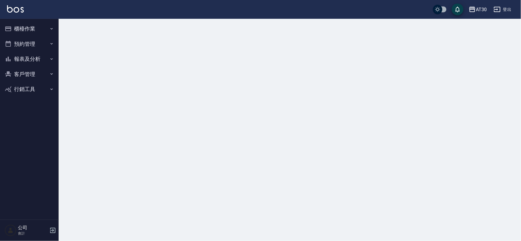
click at [38, 62] on button "報表及分析" at bounding box center [29, 58] width 54 height 15
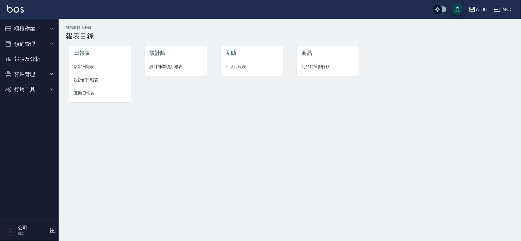
click at [174, 67] on span "設計師業績月報表" at bounding box center [176, 67] width 52 height 6
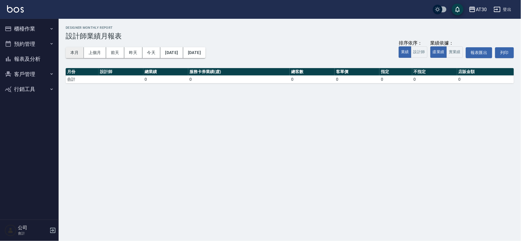
click at [79, 52] on button "本月" at bounding box center [75, 52] width 18 height 11
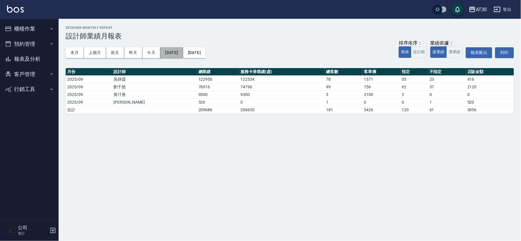
click at [183, 54] on button "[DATE]" at bounding box center [171, 52] width 23 height 11
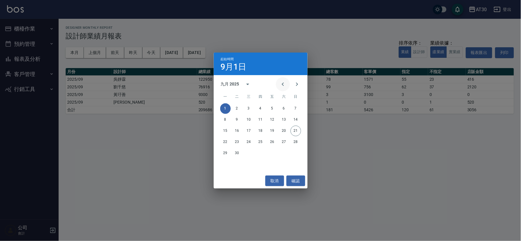
click at [281, 81] on icon "Previous month" at bounding box center [282, 84] width 7 height 7
click at [282, 81] on icon "Previous month" at bounding box center [282, 84] width 7 height 7
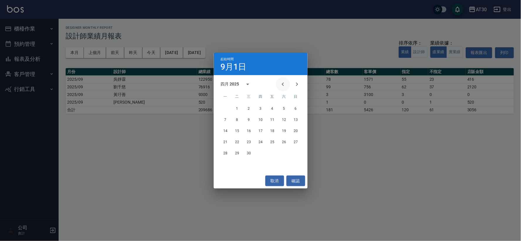
click at [282, 81] on icon "Previous month" at bounding box center [282, 84] width 7 height 7
click at [283, 82] on icon "Previous month" at bounding box center [282, 84] width 7 height 7
click at [250, 111] on button "1" at bounding box center [249, 108] width 11 height 11
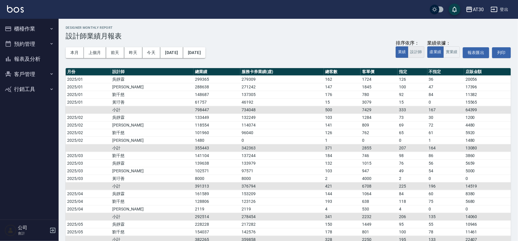
click at [420, 54] on button "設計師" at bounding box center [416, 51] width 16 height 11
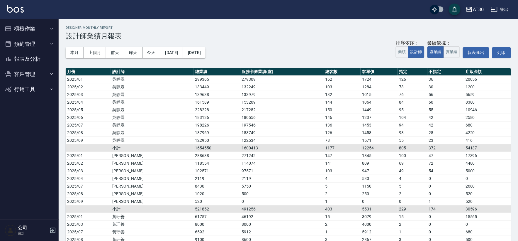
click at [498, 10] on icon "button" at bounding box center [494, 9] width 7 height 7
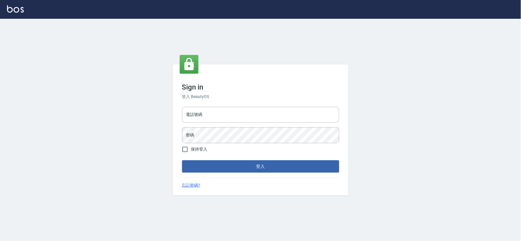
type input "032806709"
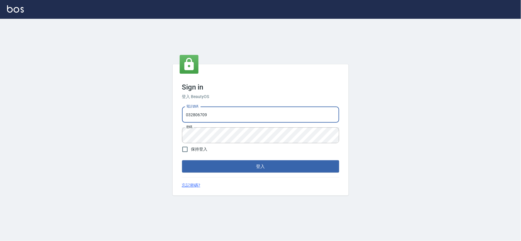
click at [216, 113] on input "032806709" at bounding box center [260, 115] width 157 height 16
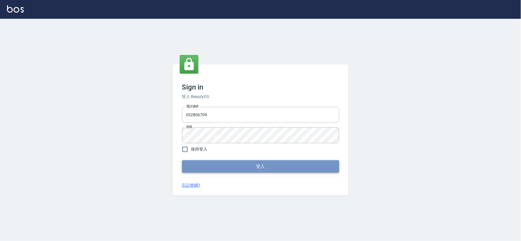
click at [189, 166] on button "登入" at bounding box center [260, 166] width 157 height 12
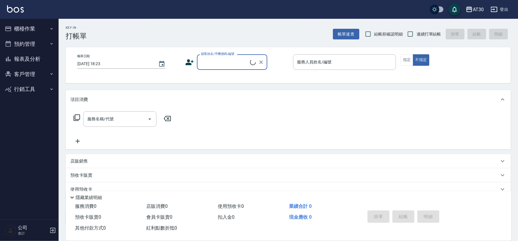
click at [41, 70] on button "客戶管理" at bounding box center [29, 74] width 54 height 15
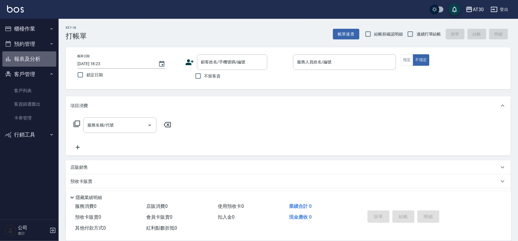
click at [45, 57] on button "報表及分析" at bounding box center [29, 58] width 54 height 15
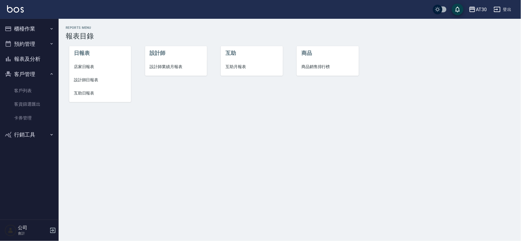
click at [178, 66] on span "設計師業績月報表" at bounding box center [176, 67] width 52 height 6
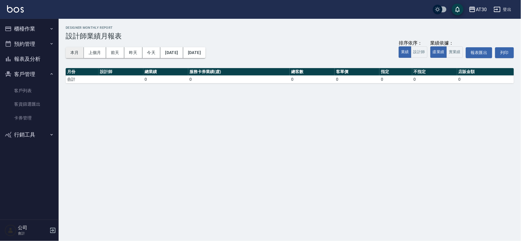
click at [78, 56] on button "本月" at bounding box center [75, 52] width 18 height 11
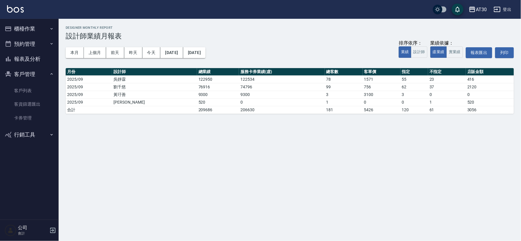
click at [30, 25] on button "櫃檯作業" at bounding box center [29, 28] width 54 height 15
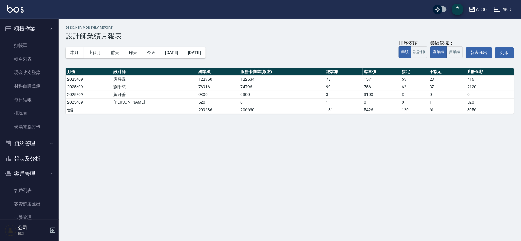
click at [33, 156] on button "報表及分析" at bounding box center [29, 158] width 54 height 15
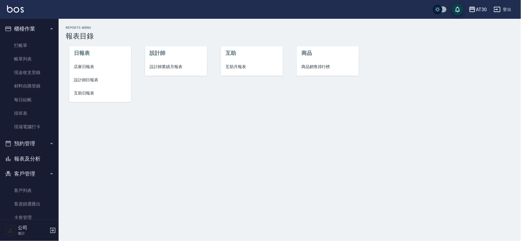
click at [90, 81] on span "設計師日報表" at bounding box center [100, 80] width 52 height 6
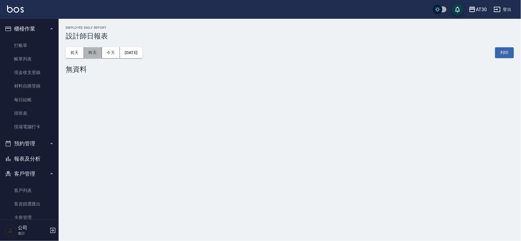
click at [93, 49] on button "昨天" at bounding box center [93, 52] width 18 height 11
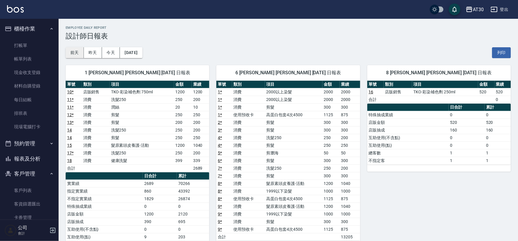
click at [80, 52] on button "前天" at bounding box center [75, 52] width 18 height 11
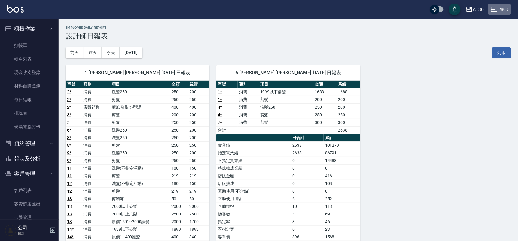
click at [500, 4] on button "登出" at bounding box center [499, 9] width 23 height 11
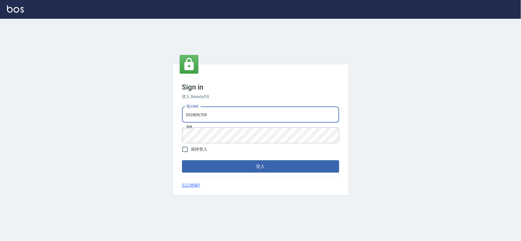
type input "034258365"
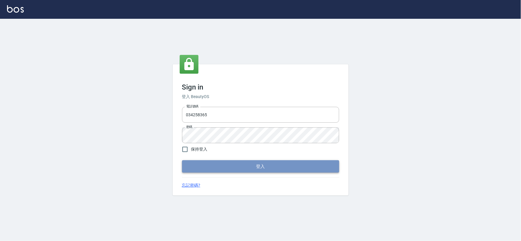
click at [295, 160] on button "登入" at bounding box center [260, 166] width 157 height 12
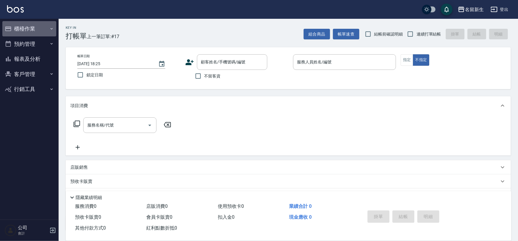
click at [31, 23] on button "櫃檯作業" at bounding box center [29, 28] width 54 height 15
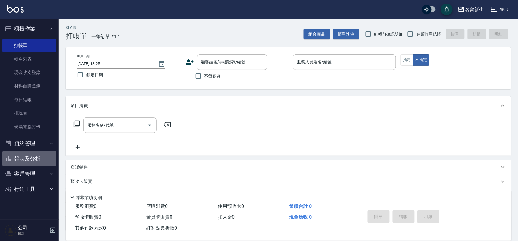
drag, startPoint x: 36, startPoint y: 162, endPoint x: 60, endPoint y: 152, distance: 25.3
click at [36, 162] on button "報表及分析" at bounding box center [29, 158] width 54 height 15
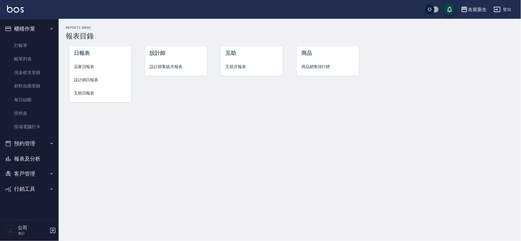
click at [89, 79] on span "設計師日報表" at bounding box center [100, 80] width 52 height 6
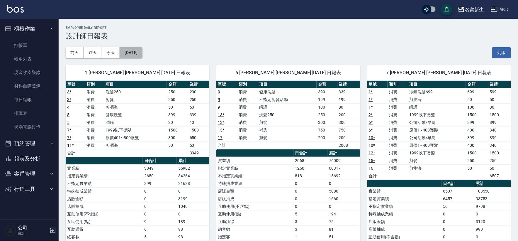
click at [135, 53] on button "[DATE]" at bounding box center [131, 52] width 22 height 11
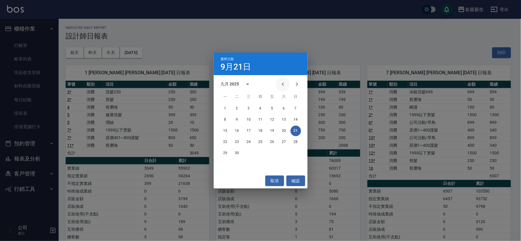
click at [283, 83] on icon "Previous month" at bounding box center [283, 84] width 2 height 4
click at [262, 145] on button "21" at bounding box center [260, 142] width 11 height 11
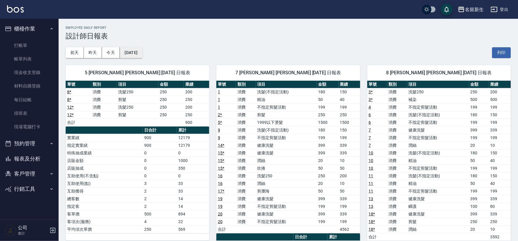
click at [139, 54] on button "[DATE]" at bounding box center [131, 52] width 22 height 11
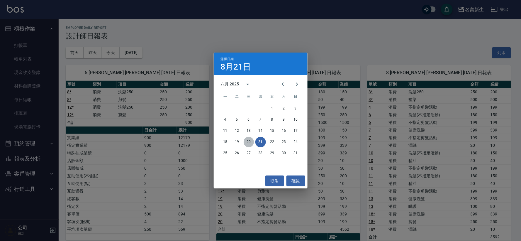
click at [247, 140] on button "20" at bounding box center [249, 142] width 11 height 11
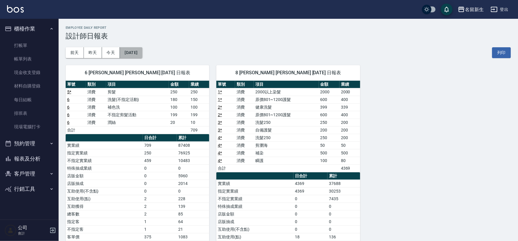
click at [130, 54] on button "[DATE]" at bounding box center [131, 52] width 22 height 11
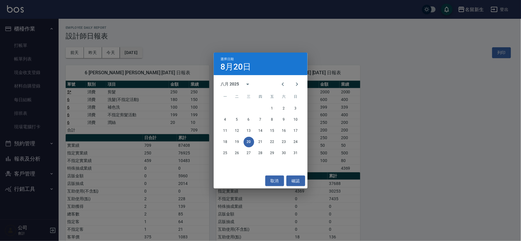
click at [130, 54] on div "選擇日期 [DATE] 八月 2025 一 二 三 四 五 六 日 1 2 3 4 5 6 7 8 9 10 11 12 13 14 15 16 17 18 …" at bounding box center [260, 120] width 521 height 241
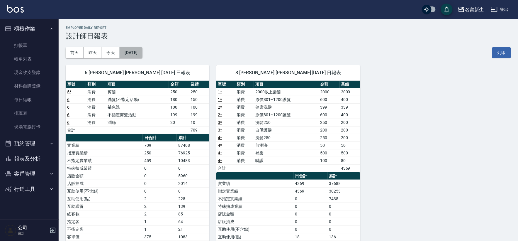
click at [130, 54] on button "[DATE]" at bounding box center [131, 52] width 22 height 11
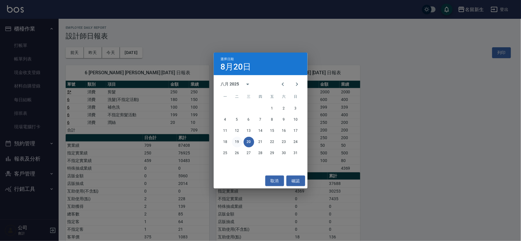
click at [239, 142] on button "19" at bounding box center [237, 142] width 11 height 11
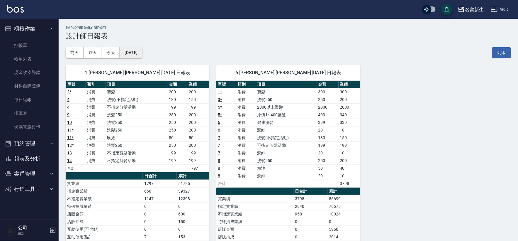
click at [139, 49] on button "[DATE]" at bounding box center [131, 52] width 22 height 11
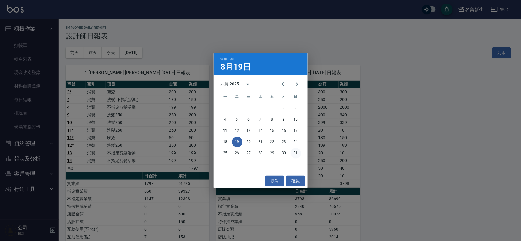
click at [297, 152] on button "31" at bounding box center [296, 153] width 11 height 11
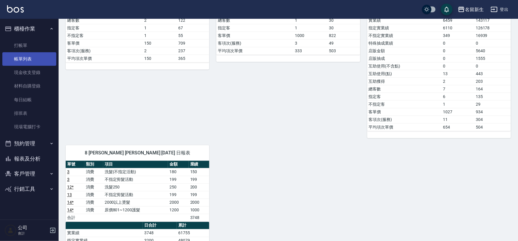
scroll to position [163, 0]
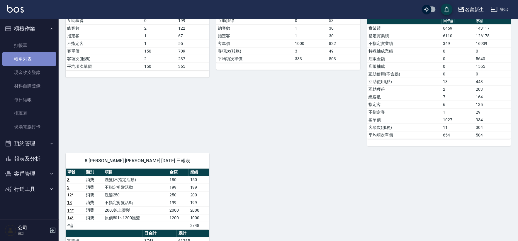
click at [39, 63] on link "帳單列表" at bounding box center [29, 58] width 54 height 13
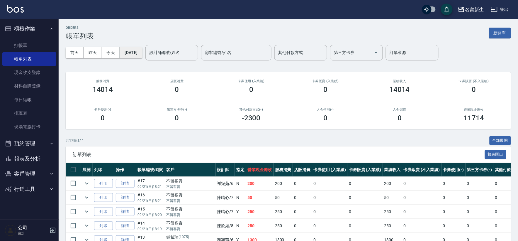
click at [136, 52] on button "[DATE]" at bounding box center [131, 52] width 22 height 11
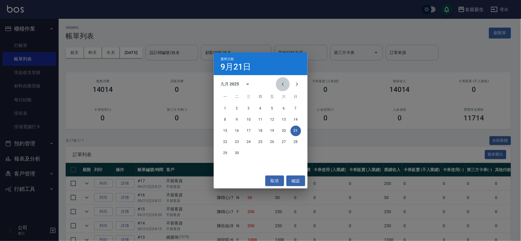
click at [285, 86] on icon "Previous month" at bounding box center [282, 84] width 7 height 7
click at [298, 153] on button "31" at bounding box center [296, 153] width 11 height 11
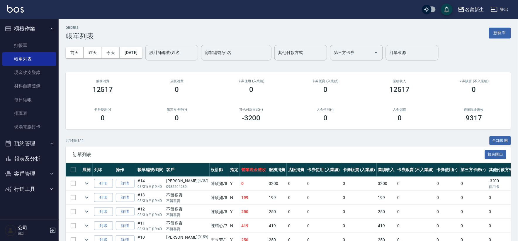
click at [196, 55] on input "設計師編號/姓名" at bounding box center [171, 52] width 47 height 10
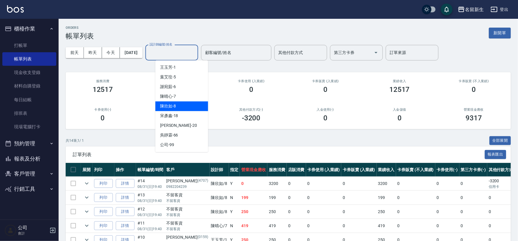
click at [206, 103] on div "[PERSON_NAME]-8" at bounding box center [181, 106] width 53 height 10
type input "[PERSON_NAME]-8"
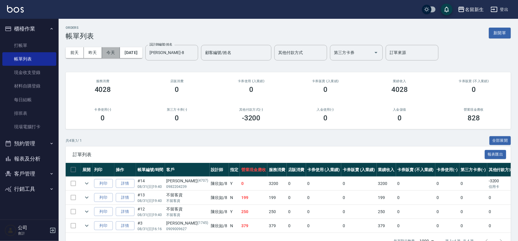
click at [105, 50] on button "今天" at bounding box center [111, 52] width 18 height 11
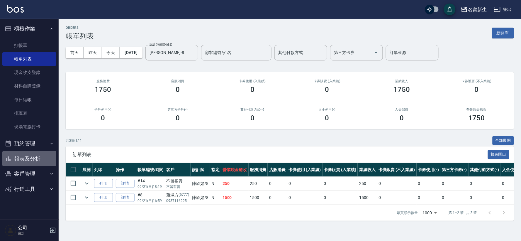
click at [39, 162] on button "報表及分析" at bounding box center [29, 158] width 54 height 15
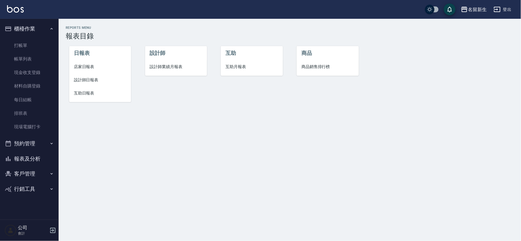
click at [175, 64] on span "設計師業績月報表" at bounding box center [176, 67] width 52 height 6
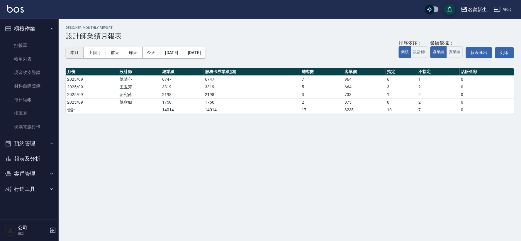
click at [78, 57] on button "本月" at bounding box center [75, 52] width 18 height 11
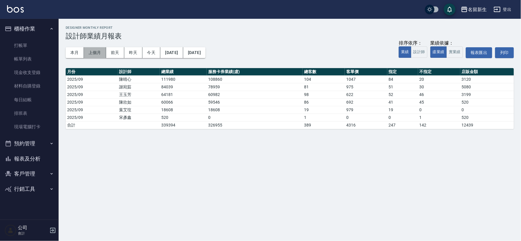
click at [91, 53] on button "上個月" at bounding box center [95, 52] width 22 height 11
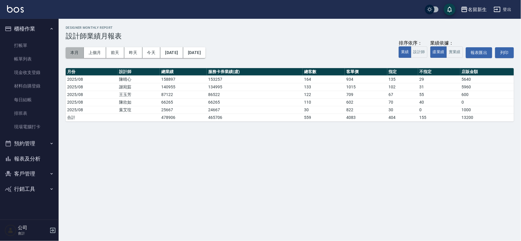
click at [78, 56] on button "本月" at bounding box center [75, 52] width 18 height 11
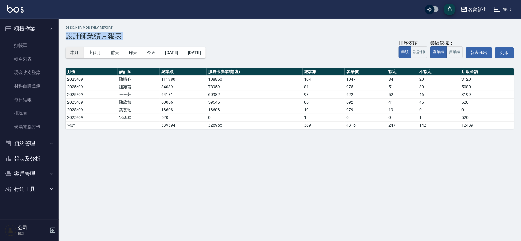
drag, startPoint x: 63, startPoint y: 36, endPoint x: 72, endPoint y: 48, distance: 15.4
click at [72, 48] on div "名留新生 [DATE] - [DATE] 設計師業績月報表 列印時間： [DATE][PHONE_NUMBER]:27 Designer Monthly Re…" at bounding box center [290, 77] width 462 height 117
click at [73, 49] on button "本月" at bounding box center [75, 52] width 18 height 11
click at [73, 50] on button "本月" at bounding box center [75, 52] width 18 height 11
click at [13, 168] on button "客戶管理" at bounding box center [29, 173] width 54 height 15
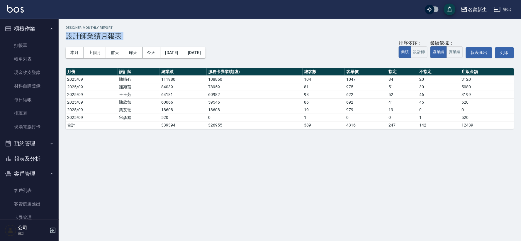
click at [13, 162] on button "報表及分析" at bounding box center [29, 158] width 54 height 15
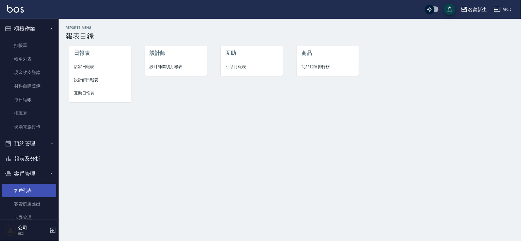
click at [25, 190] on link "客戶列表" at bounding box center [29, 190] width 54 height 13
